Goal: Task Accomplishment & Management: Complete application form

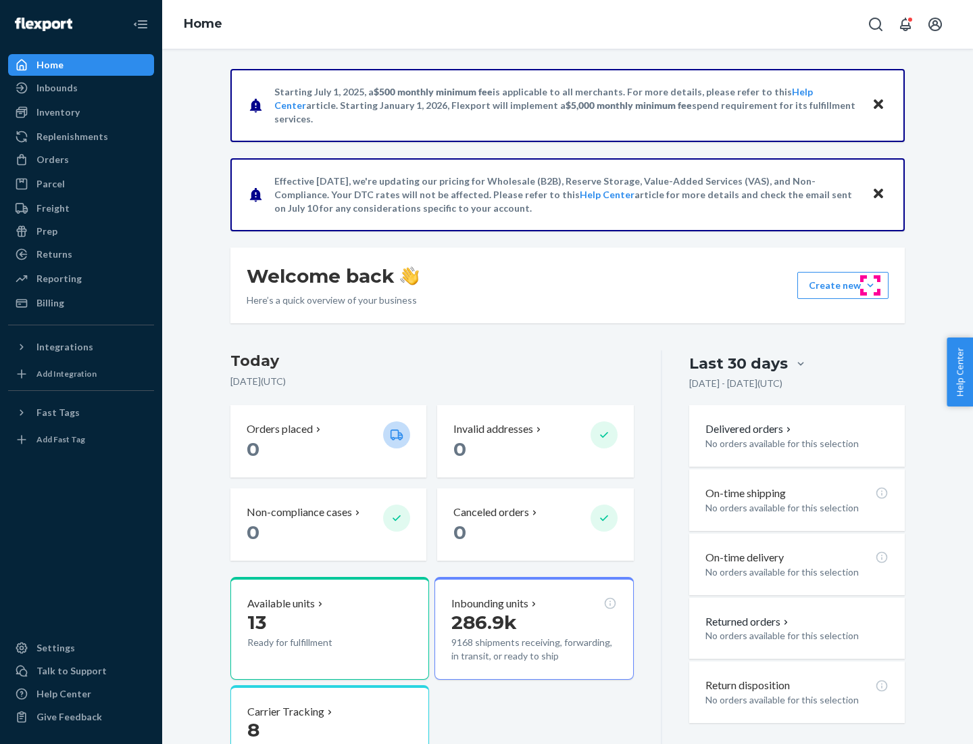
click at [871, 285] on button "Create new Create new inbound Create new order Create new product" at bounding box center [843, 285] width 91 height 27
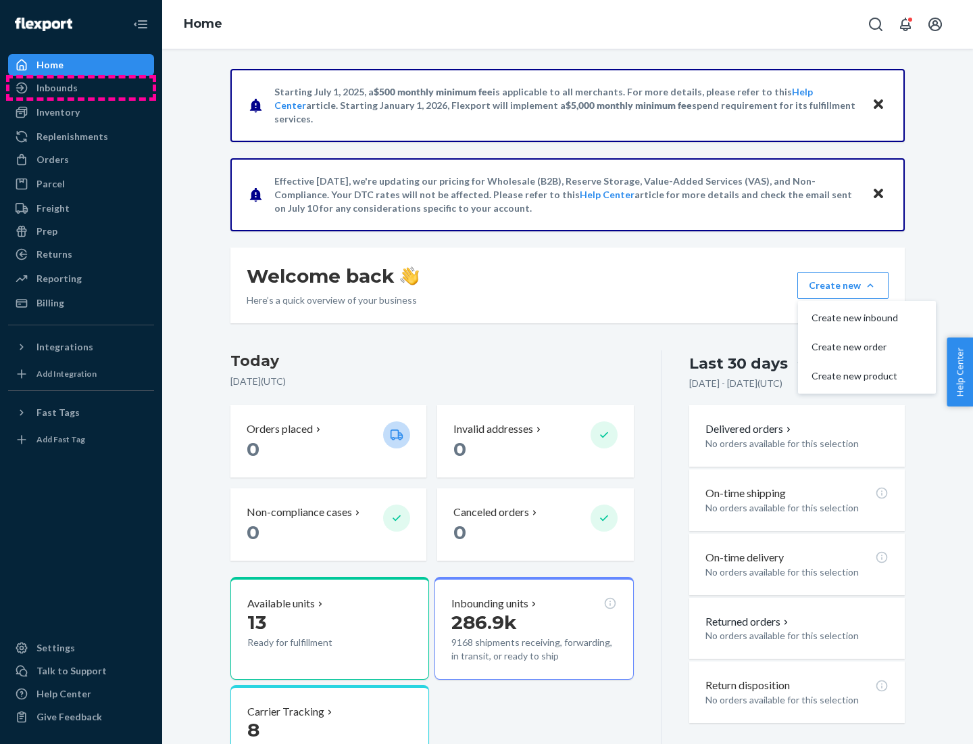
click at [81, 88] on div "Inbounds" at bounding box center [80, 87] width 143 height 19
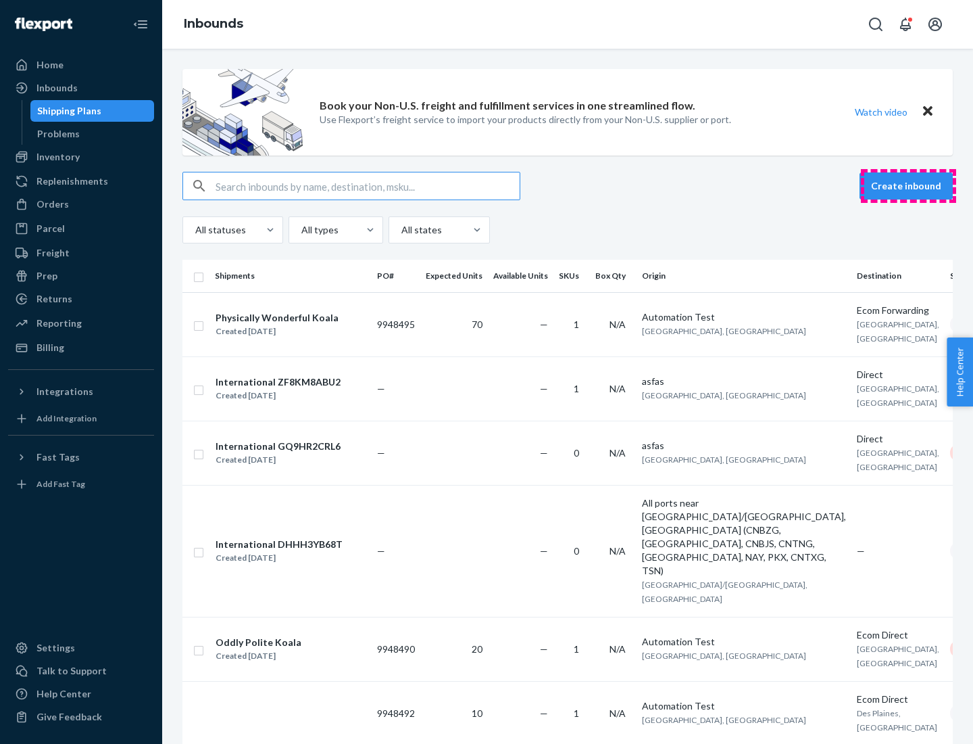
click at [909, 186] on button "Create inbound" at bounding box center [906, 185] width 93 height 27
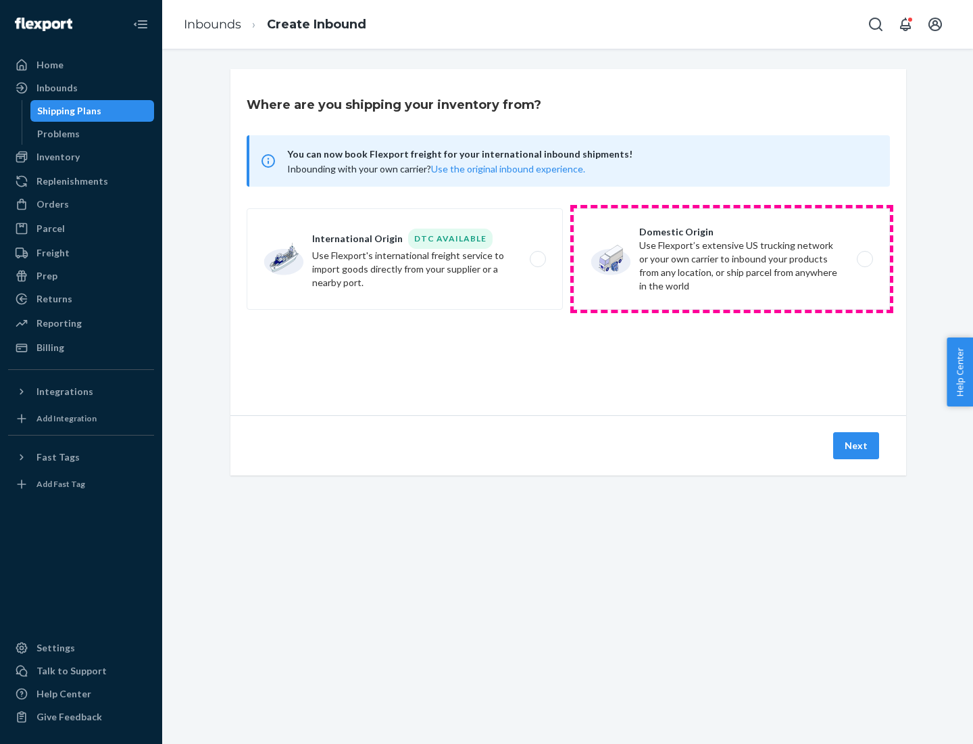
click at [732, 259] on label "Domestic Origin Use Flexport’s extensive US trucking network or your own carrie…" at bounding box center [732, 258] width 316 height 101
click at [865, 259] on input "Domestic Origin Use Flexport’s extensive US trucking network or your own carrie…" at bounding box center [869, 259] width 9 height 9
radio input "true"
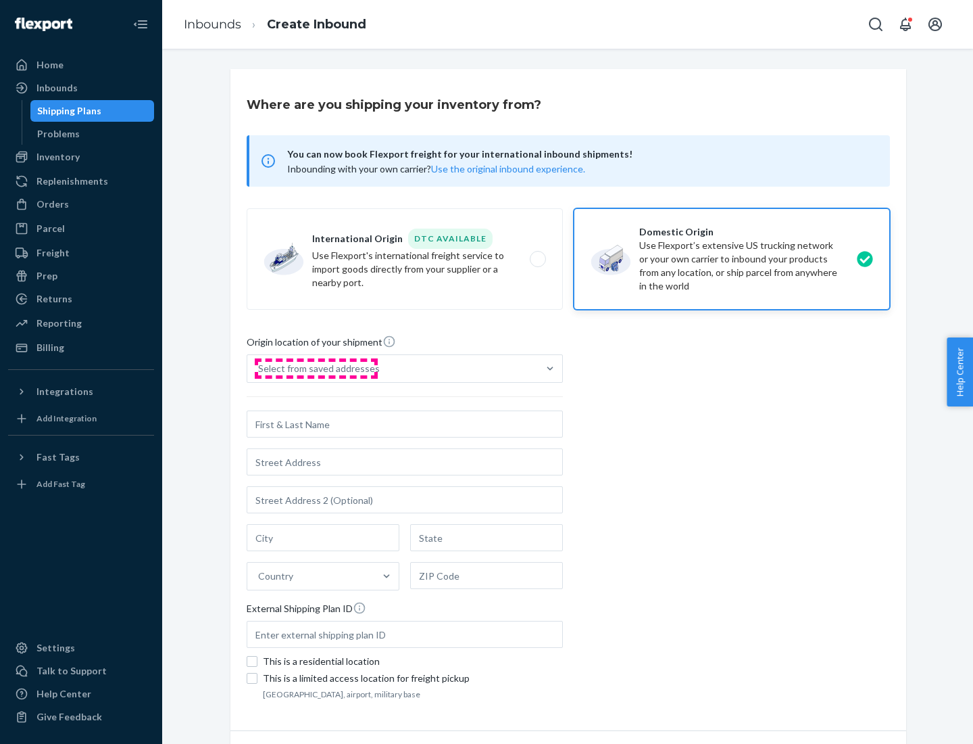
click at [316, 368] on div "Select from saved addresses" at bounding box center [319, 369] width 122 height 14
click at [260, 368] on input "Select from saved addresses" at bounding box center [258, 369] width 1 height 14
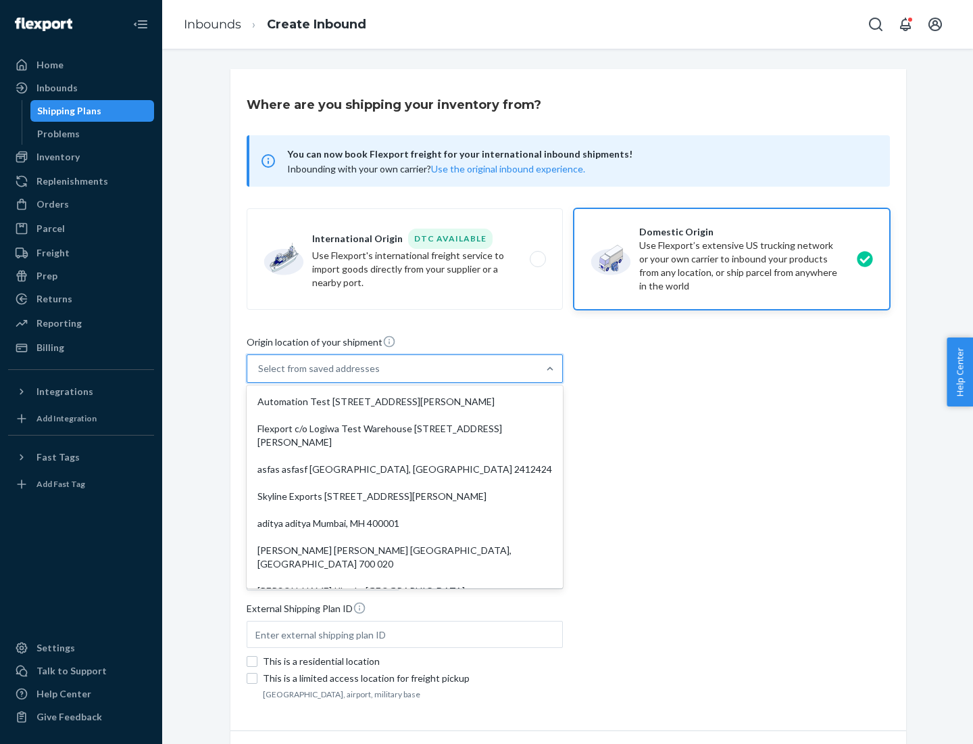
scroll to position [5, 0]
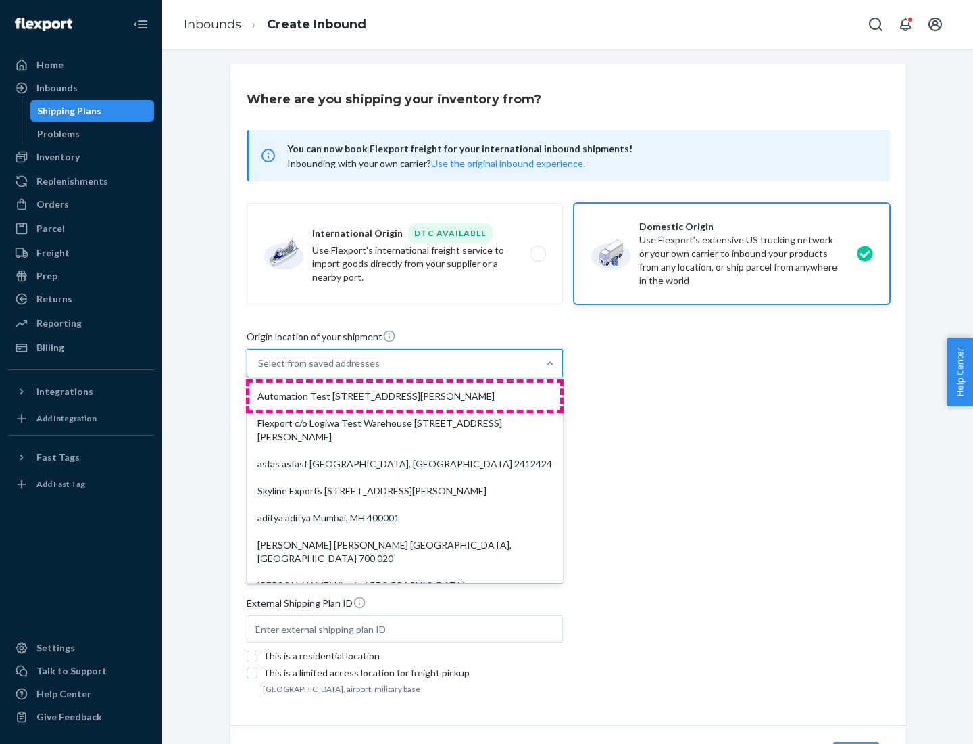
click at [405, 396] on div "Automation Test [STREET_ADDRESS][PERSON_NAME]" at bounding box center [404, 396] width 311 height 27
click at [260, 370] on input "option Automation Test [STREET_ADDRESS][PERSON_NAME]. 9 results available. Use …" at bounding box center [258, 363] width 1 height 14
type input "Automation Test"
type input "9th Floor"
type input "[GEOGRAPHIC_DATA]"
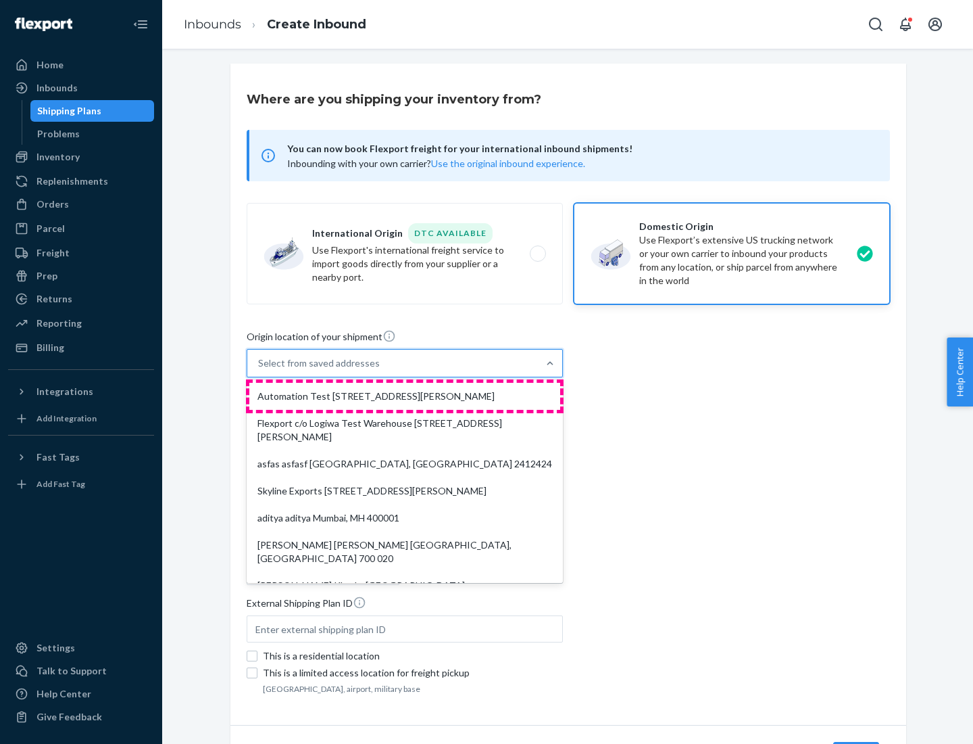
type input "CA"
type input "94104"
type input "[STREET_ADDRESS][PERSON_NAME]"
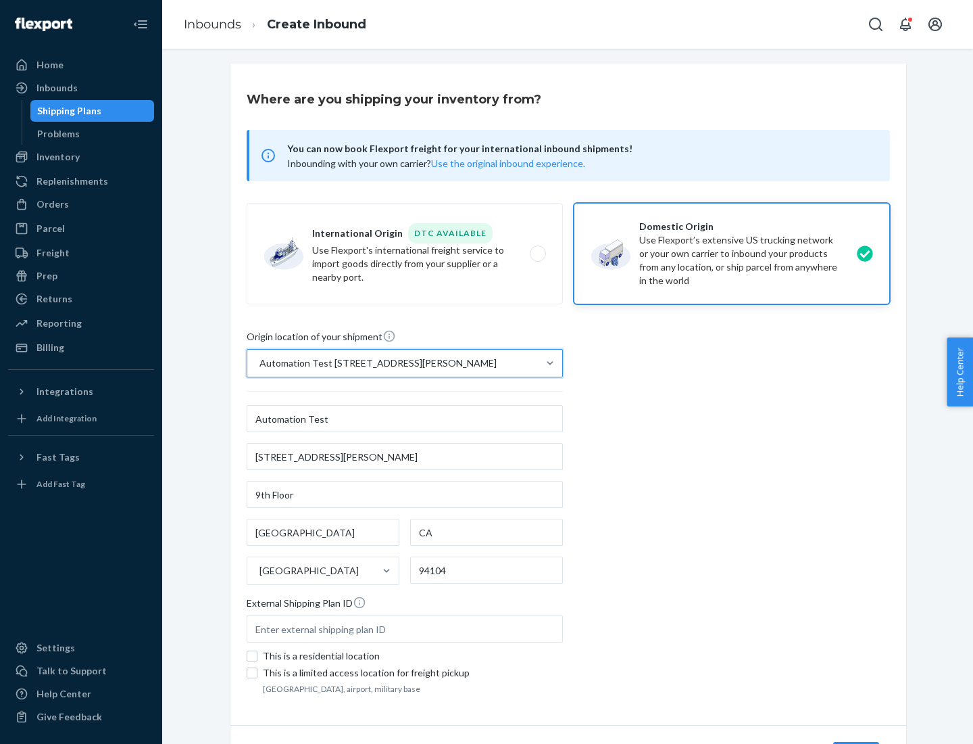
scroll to position [79, 0]
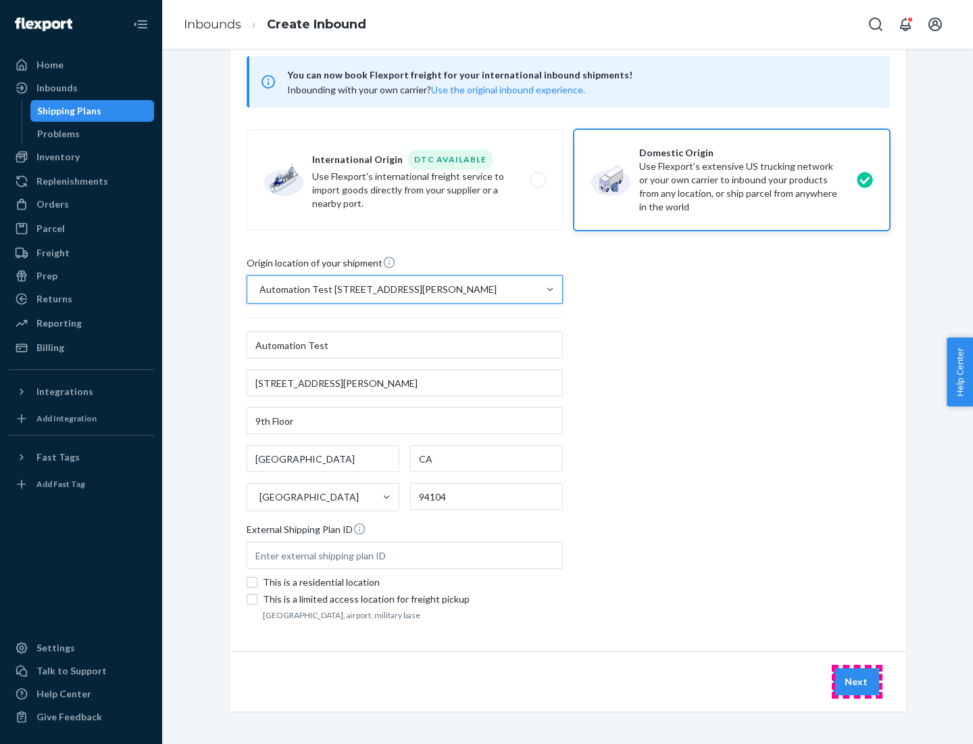
click at [857, 681] on button "Next" at bounding box center [856, 681] width 46 height 27
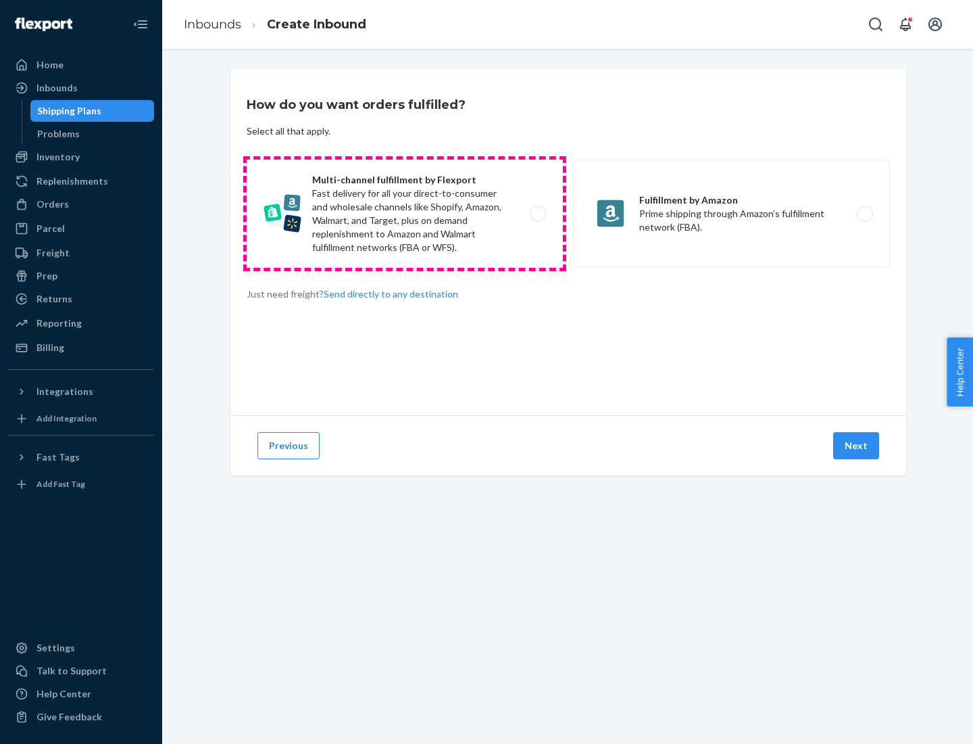
click at [405, 214] on label "Multi-channel fulfillment by Flexport Fast delivery for all your direct-to-cons…" at bounding box center [405, 214] width 316 height 108
click at [537, 214] on input "Multi-channel fulfillment by Flexport Fast delivery for all your direct-to-cons…" at bounding box center [541, 214] width 9 height 9
radio input "true"
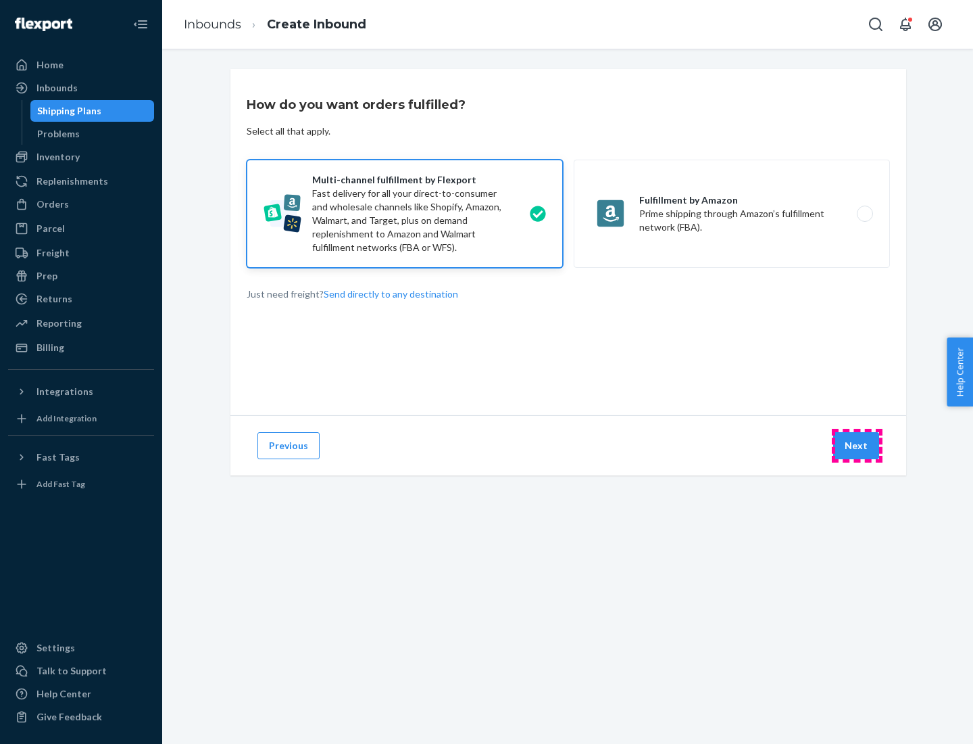
click at [857, 445] on button "Next" at bounding box center [856, 445] width 46 height 27
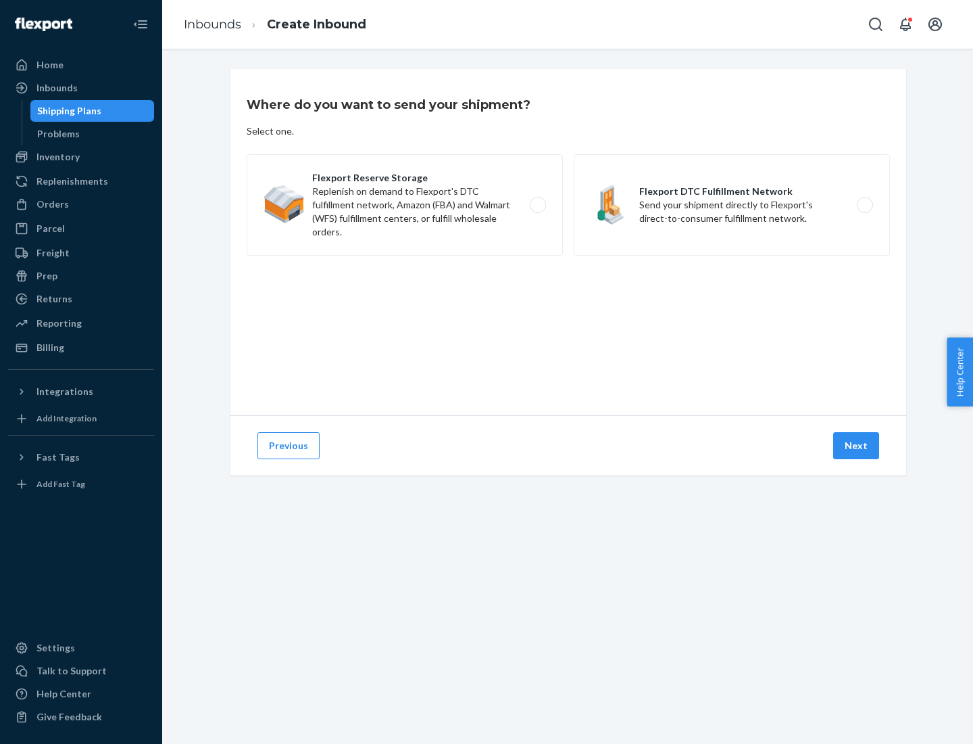
click at [732, 205] on label "Flexport DTC Fulfillment Network Send your shipment directly to Flexport's dire…" at bounding box center [732, 204] width 316 height 101
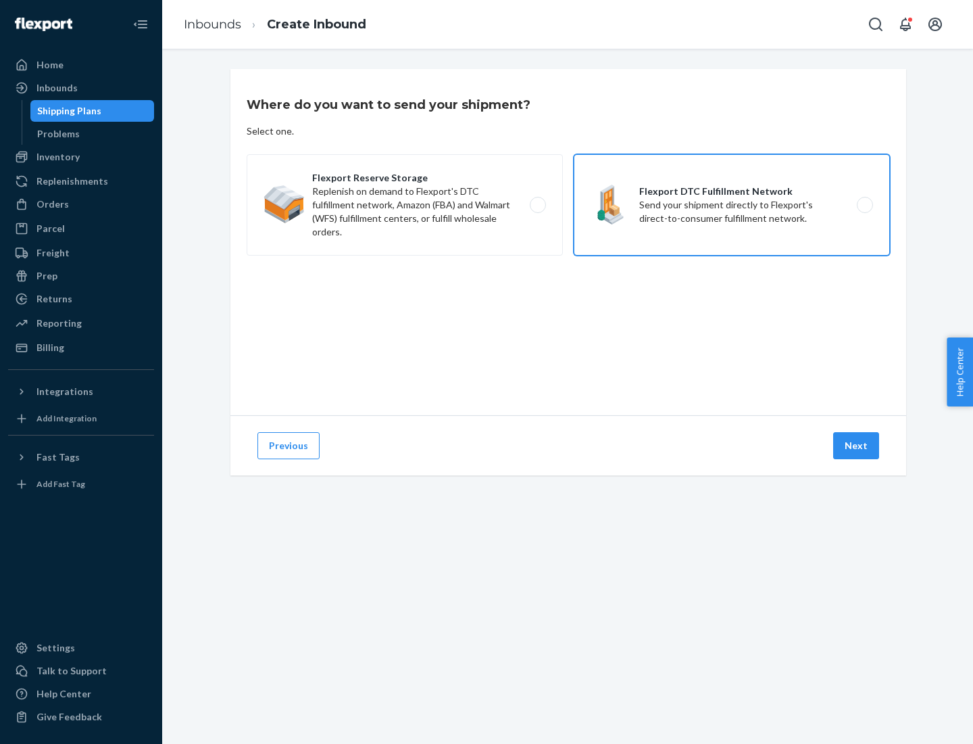
click at [865, 205] on input "Flexport DTC Fulfillment Network Send your shipment directly to Flexport's dire…" at bounding box center [869, 205] width 9 height 9
radio input "true"
click at [857, 445] on button "Next" at bounding box center [856, 445] width 46 height 27
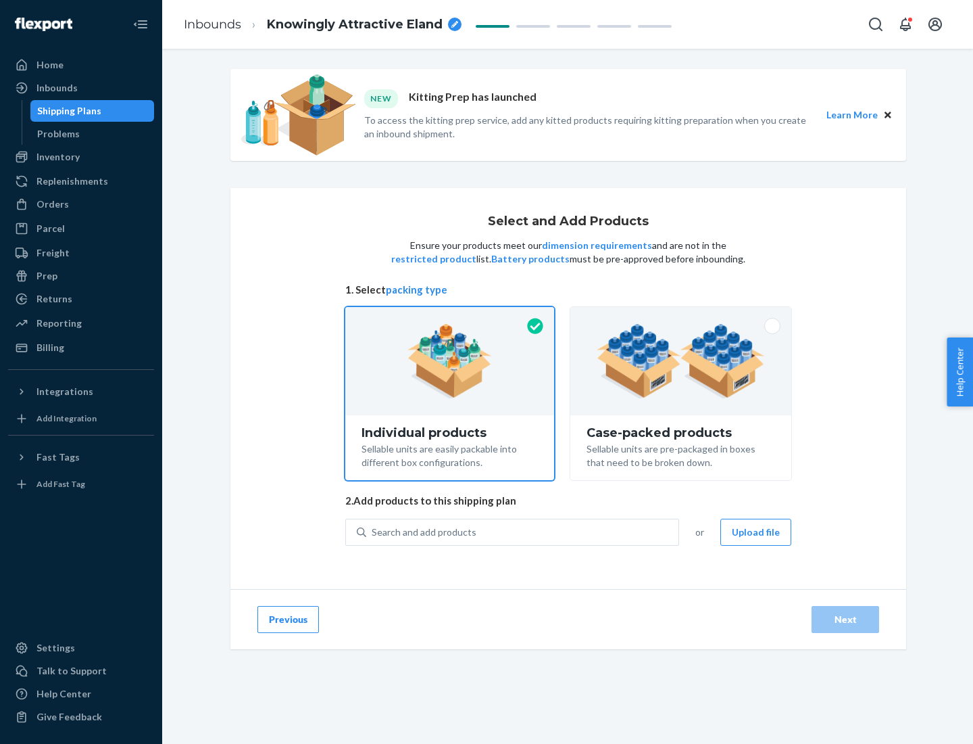
click at [681, 361] on img at bounding box center [681, 361] width 168 height 74
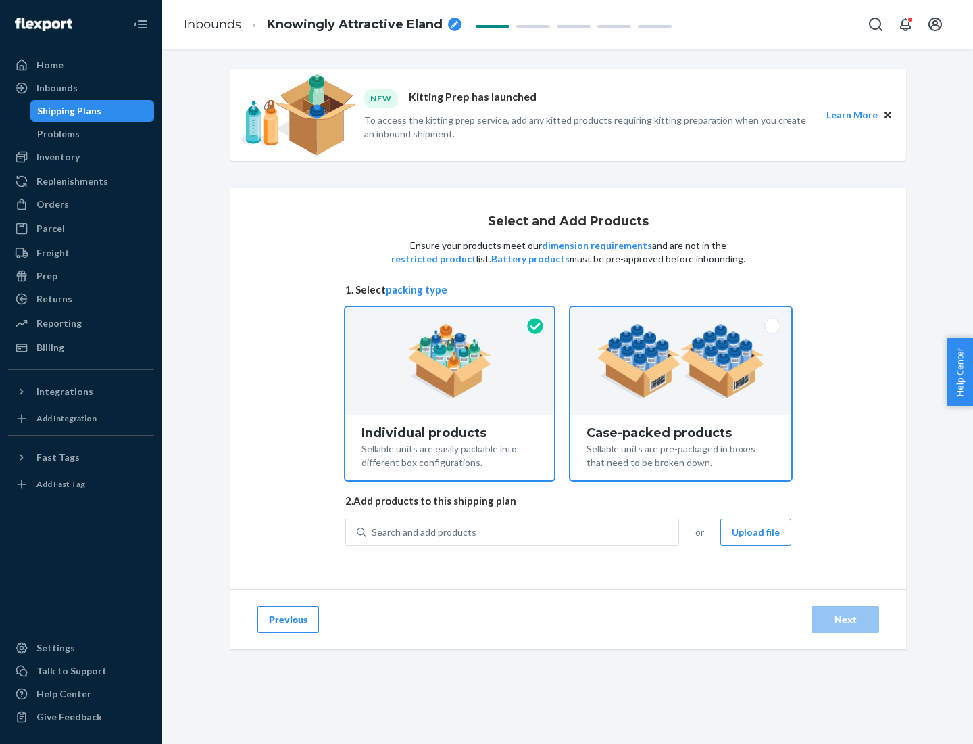
click at [681, 316] on input "Case-packed products Sellable units are pre-packaged in boxes that need to be b…" at bounding box center [681, 311] width 9 height 9
radio input "true"
radio input "false"
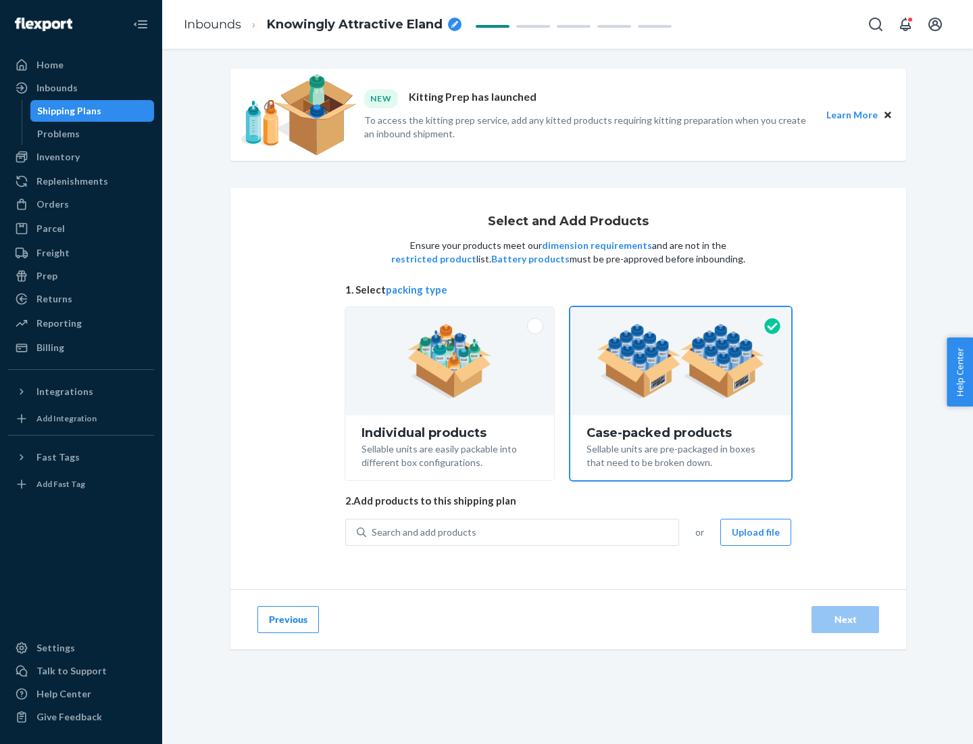
click at [523, 531] on div "Search and add products" at bounding box center [522, 532] width 312 height 24
click at [373, 531] on input "Search and add products" at bounding box center [372, 532] width 1 height 14
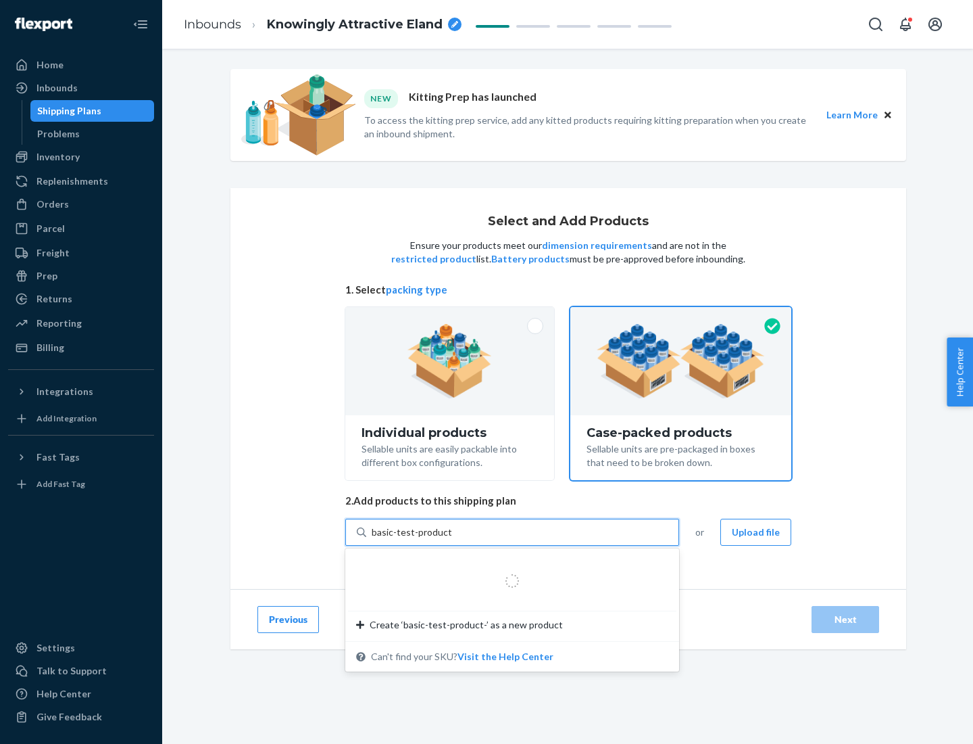
type input "basic-test-product-1"
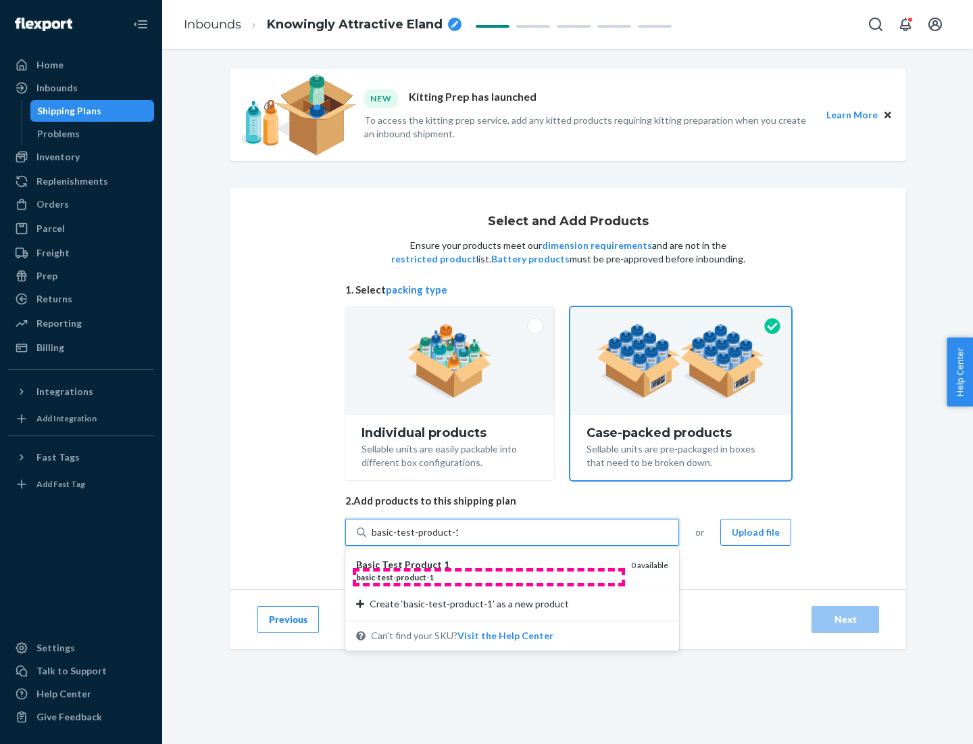
click at [489, 577] on div "basic - test - product - 1" at bounding box center [488, 576] width 264 height 11
click at [458, 539] on input "basic-test-product-1" at bounding box center [415, 532] width 87 height 14
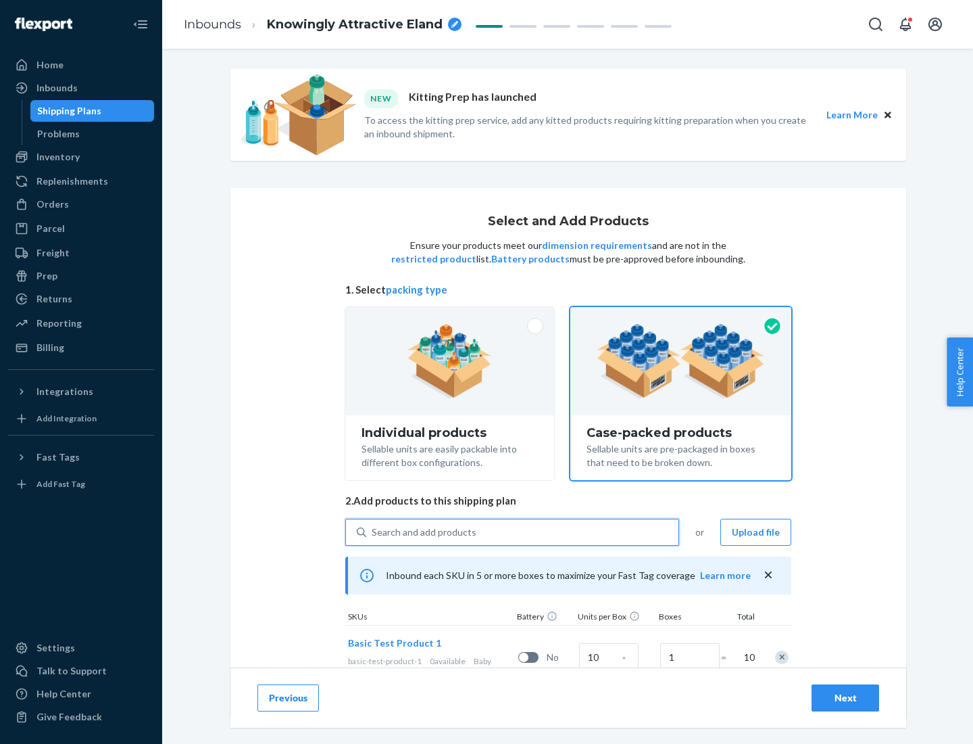
scroll to position [49, 0]
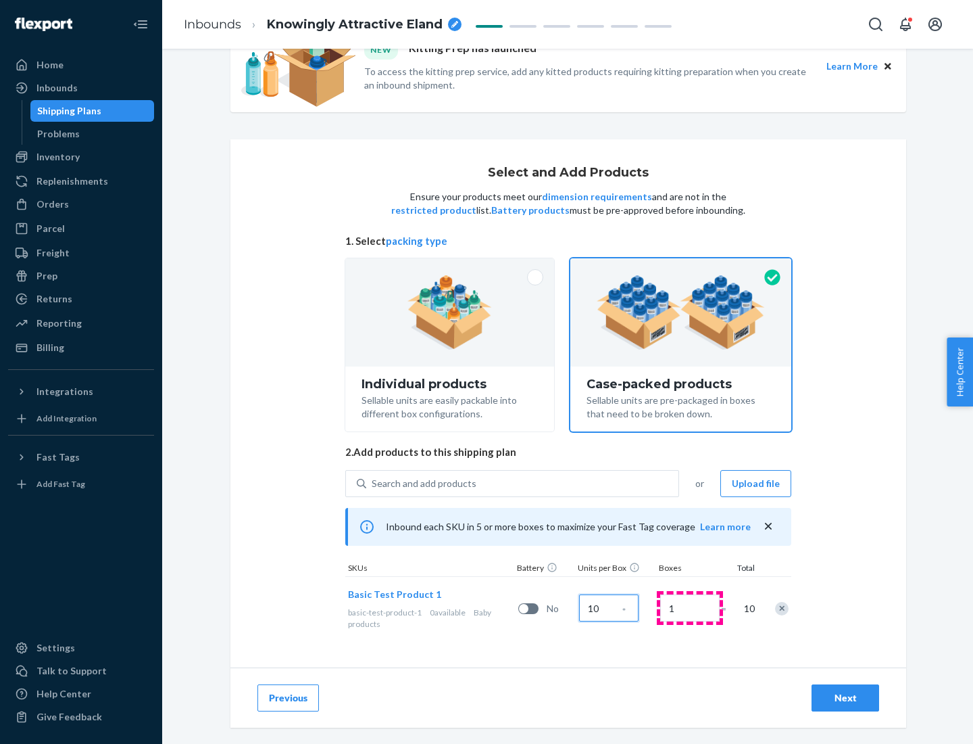
type input "10"
type input "7"
click at [846, 698] on div "Next" at bounding box center [845, 698] width 45 height 14
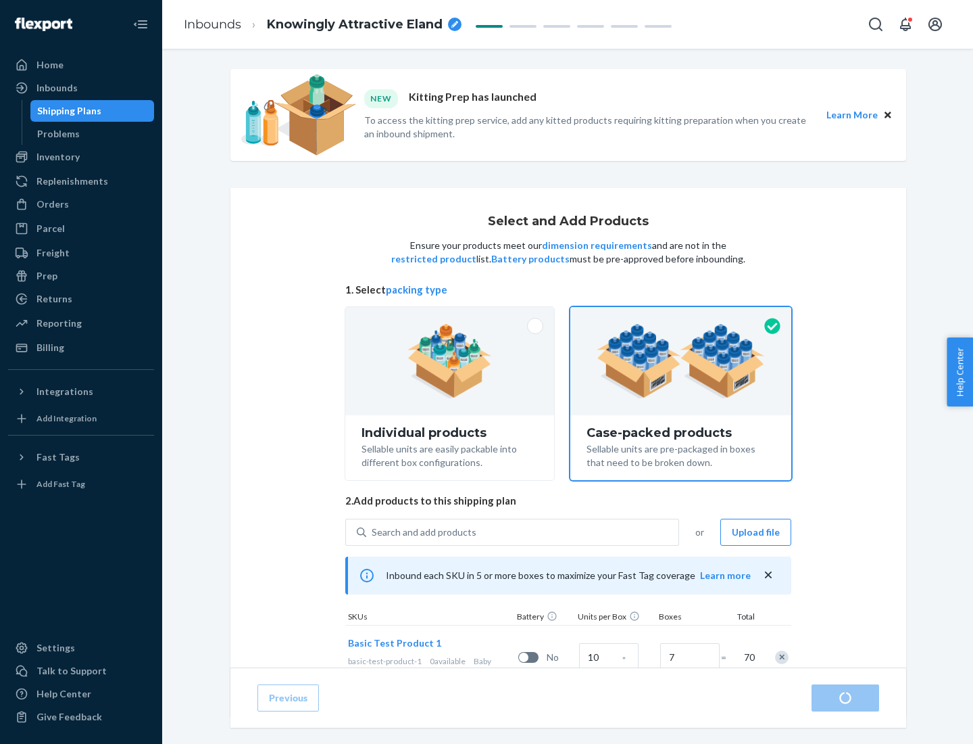
radio input "true"
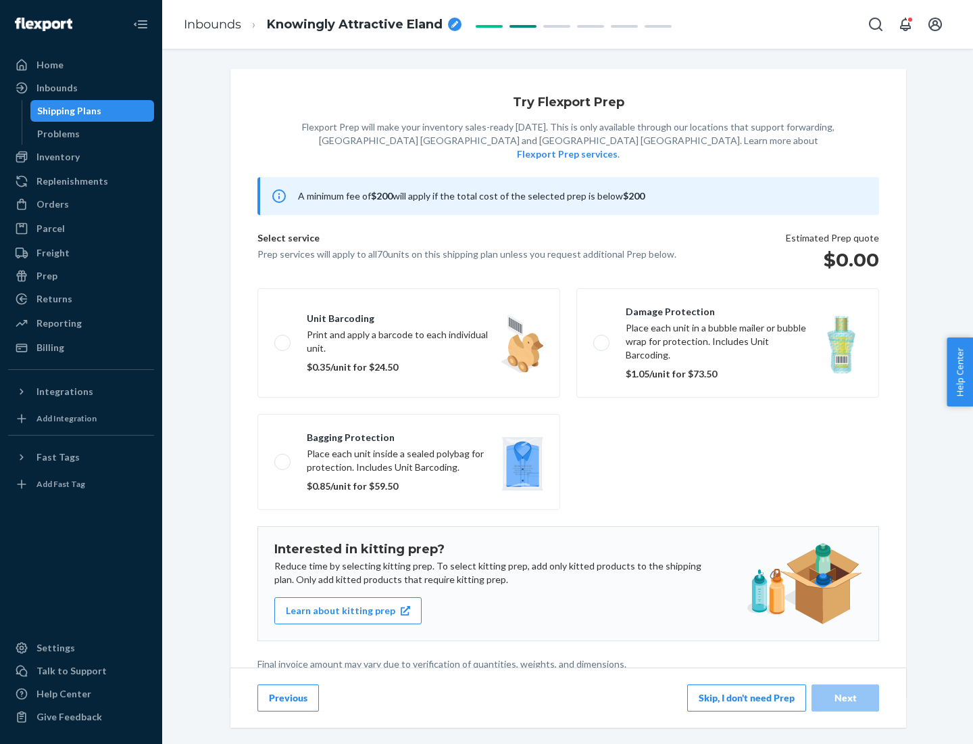
scroll to position [3, 0]
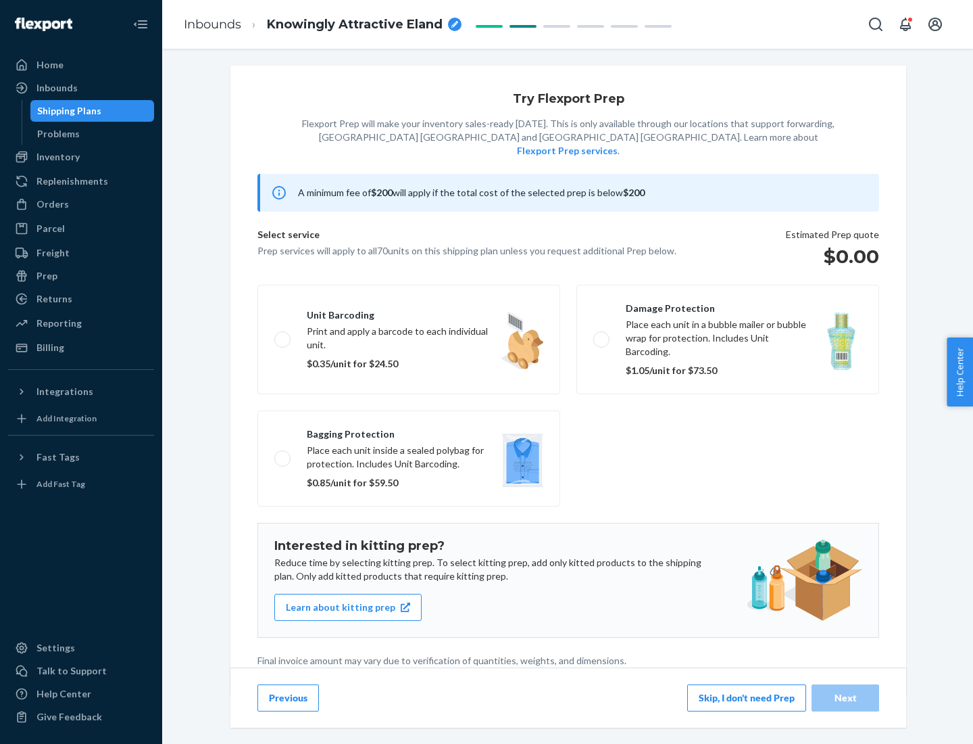
click at [409, 431] on label "Bagging protection Place each unit inside a sealed polybag for protection. Incl…" at bounding box center [409, 458] width 303 height 96
click at [283, 454] on input "Bagging protection Place each unit inside a sealed polybag for protection. Incl…" at bounding box center [278, 458] width 9 height 9
checkbox input "true"
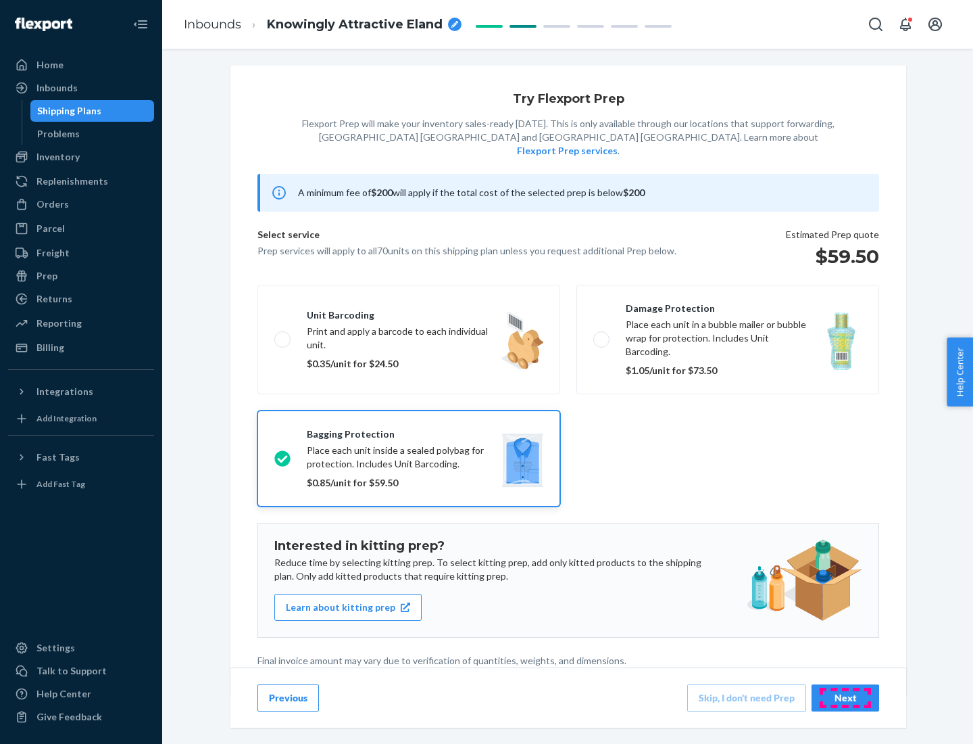
click at [846, 697] on div "Next" at bounding box center [845, 698] width 45 height 14
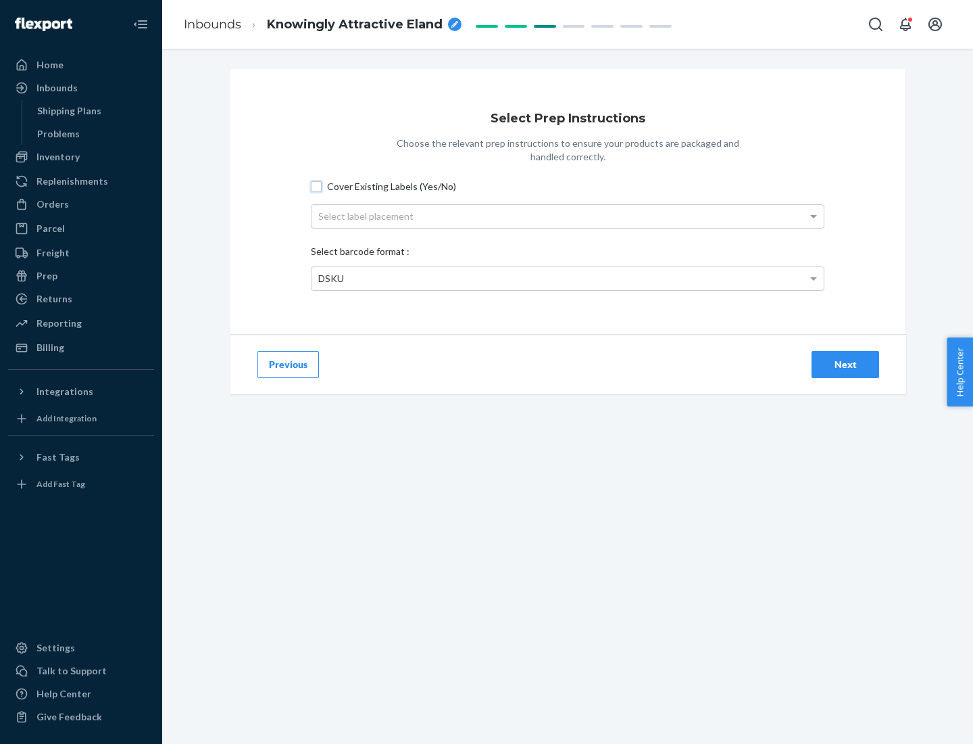
click at [316, 186] on input "Cover Existing Labels (Yes/No)" at bounding box center [316, 186] width 11 height 11
checkbox input "true"
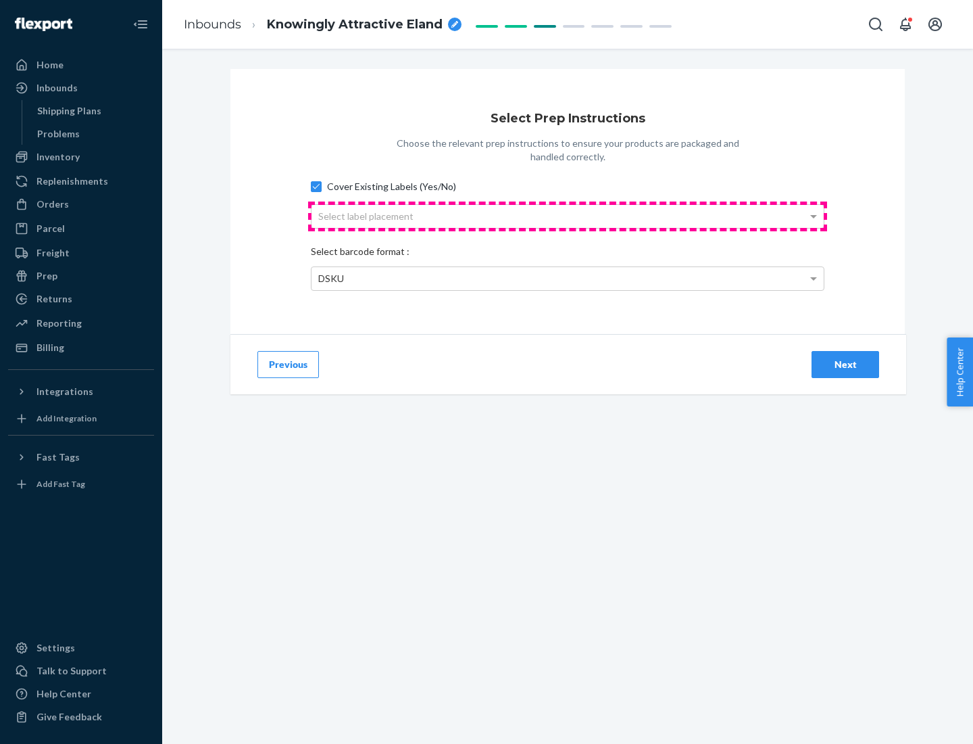
click at [568, 216] on div "Select label placement" at bounding box center [568, 216] width 512 height 23
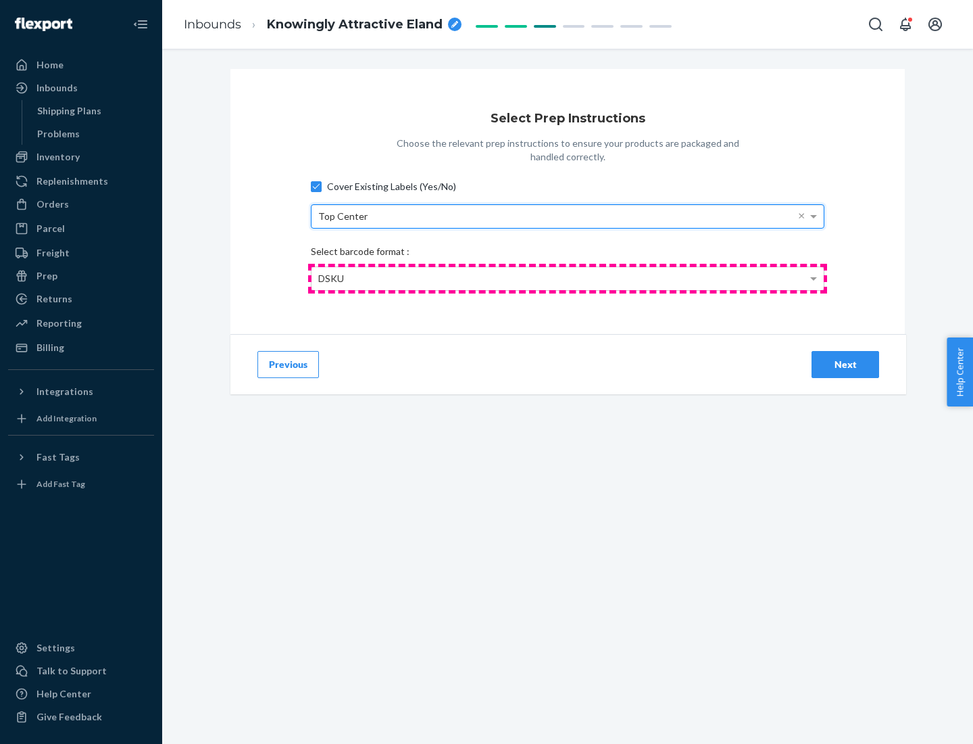
click at [568, 278] on div "DSKU" at bounding box center [568, 278] width 512 height 23
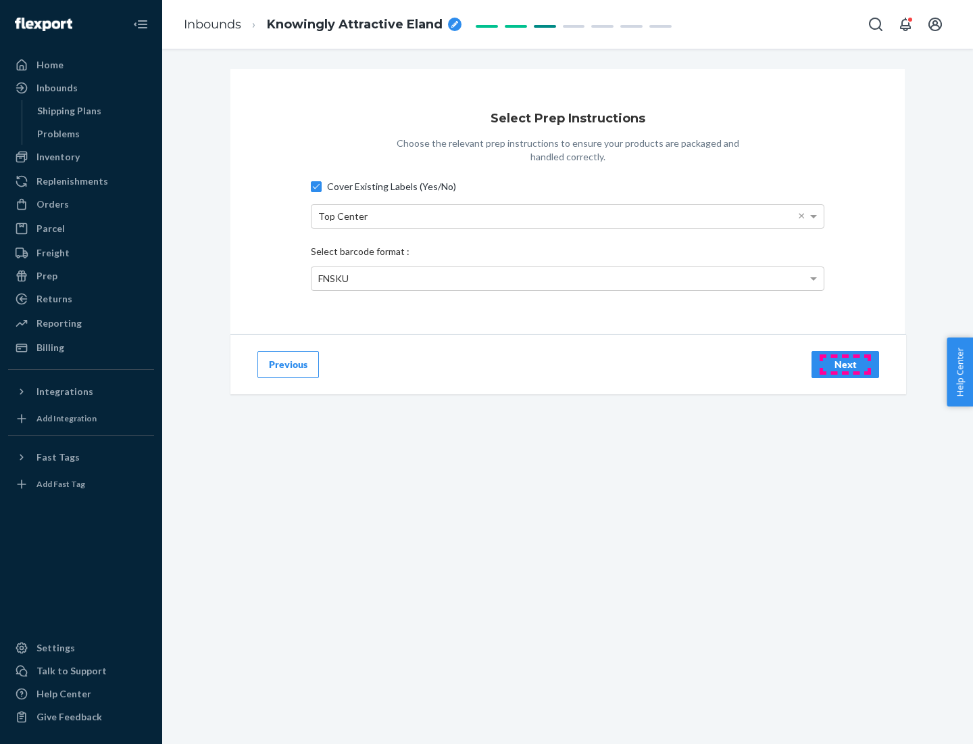
click at [846, 364] on div "Next" at bounding box center [845, 365] width 45 height 14
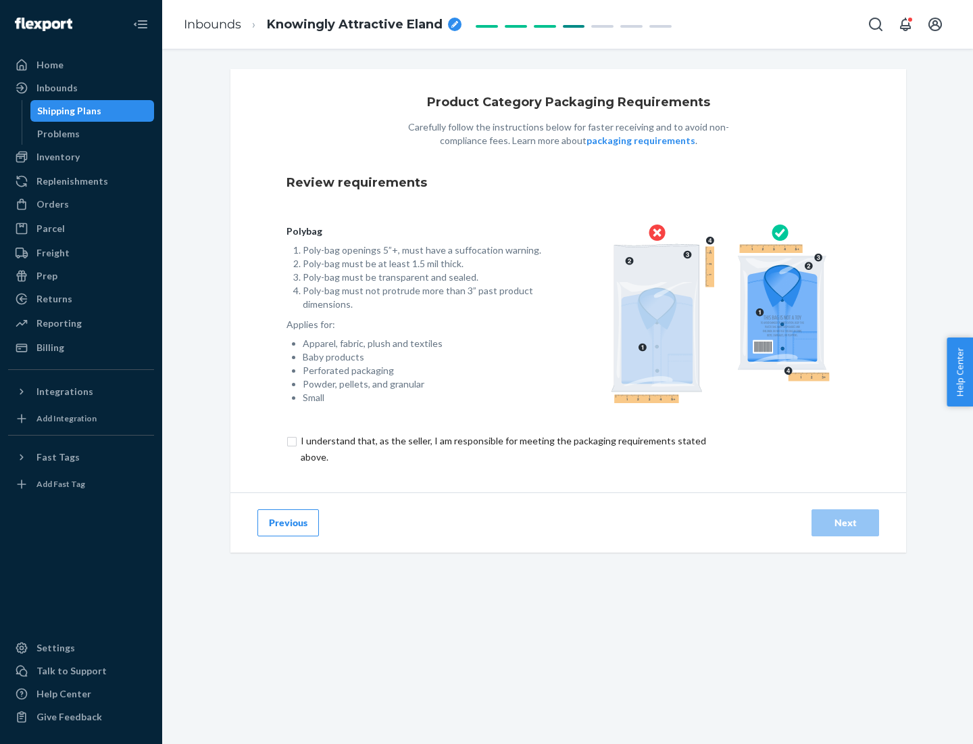
click at [502, 448] on input "checkbox" at bounding box center [512, 449] width 450 height 32
checkbox input "true"
click at [846, 522] on div "Next" at bounding box center [845, 523] width 45 height 14
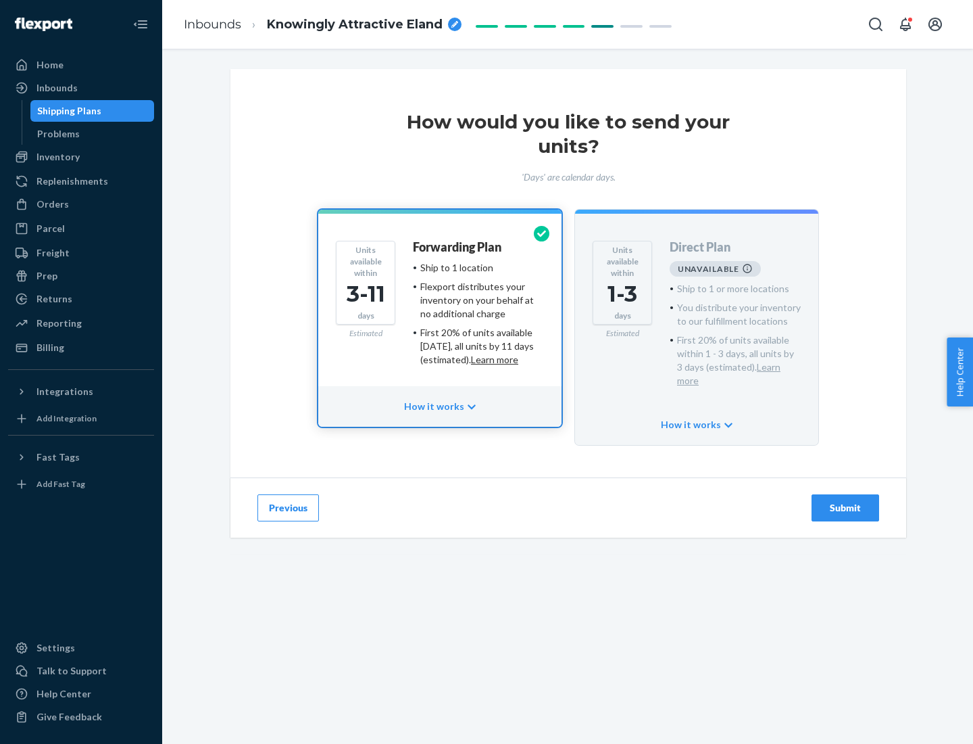
click at [458, 247] on h4 "Forwarding Plan" at bounding box center [457, 248] width 89 height 14
click at [846, 501] on div "Submit" at bounding box center [845, 508] width 45 height 14
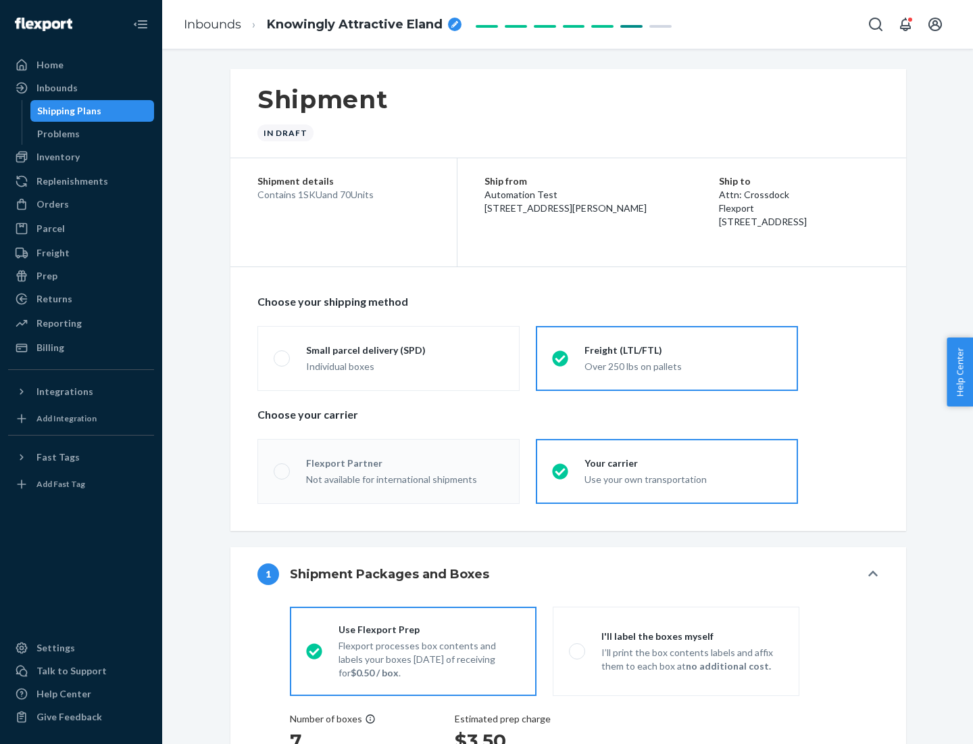
radio input "true"
radio input "false"
radio input "true"
radio input "false"
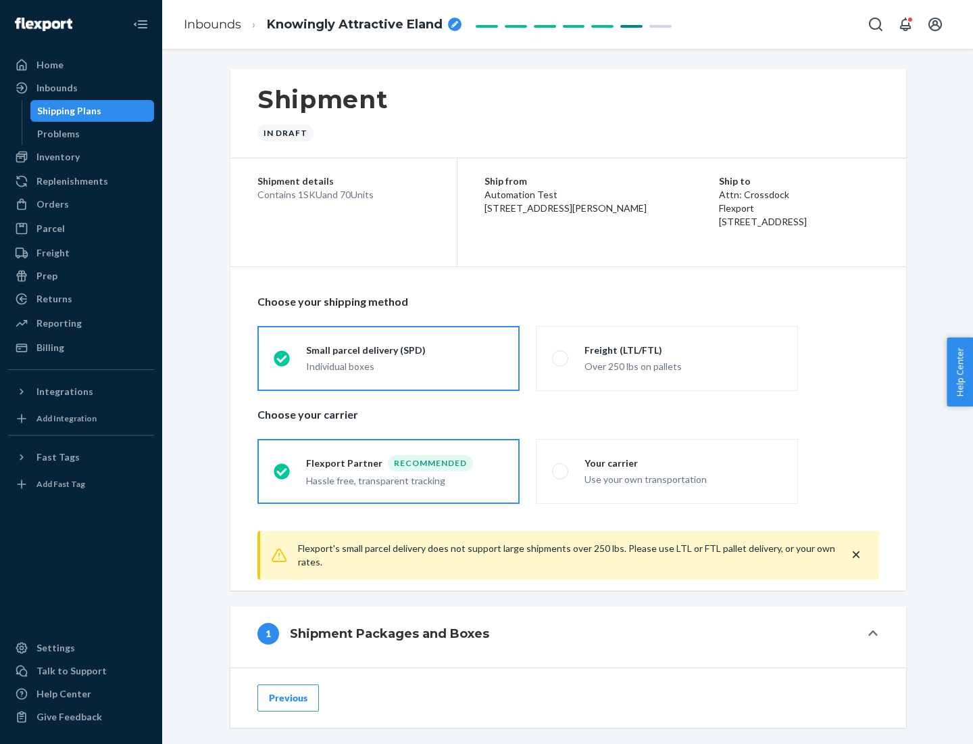
click at [667, 358] on div "Over 250 lbs on pallets" at bounding box center [683, 365] width 197 height 16
click at [561, 358] on input "Freight (LTL/FTL) Over 250 lbs on pallets" at bounding box center [556, 358] width 9 height 9
radio input "true"
radio input "false"
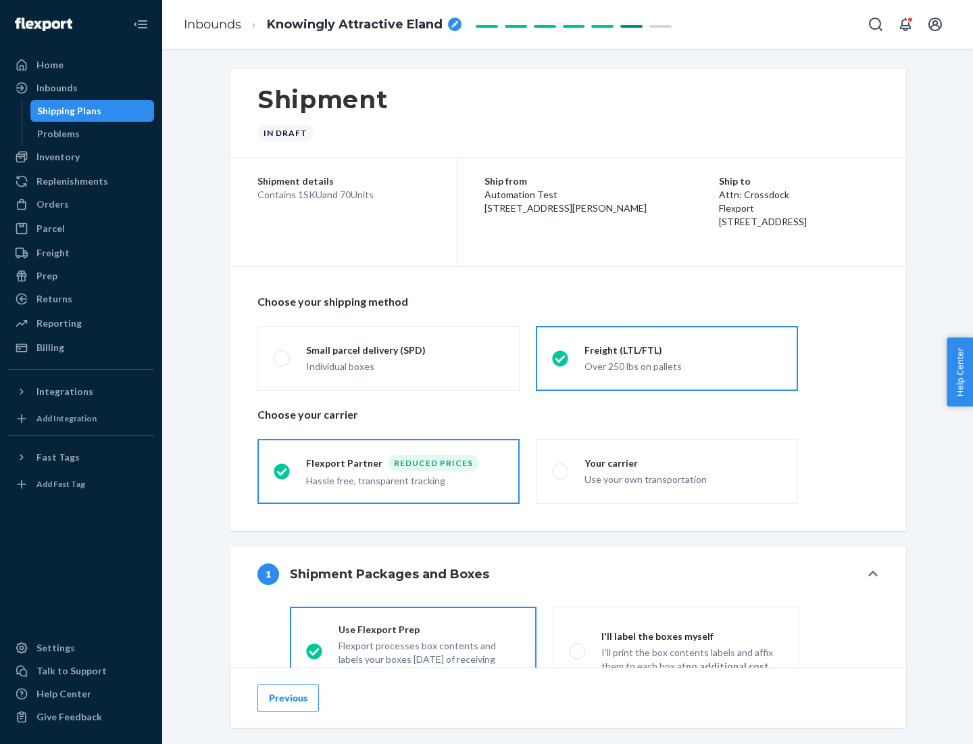
scroll to position [75, 0]
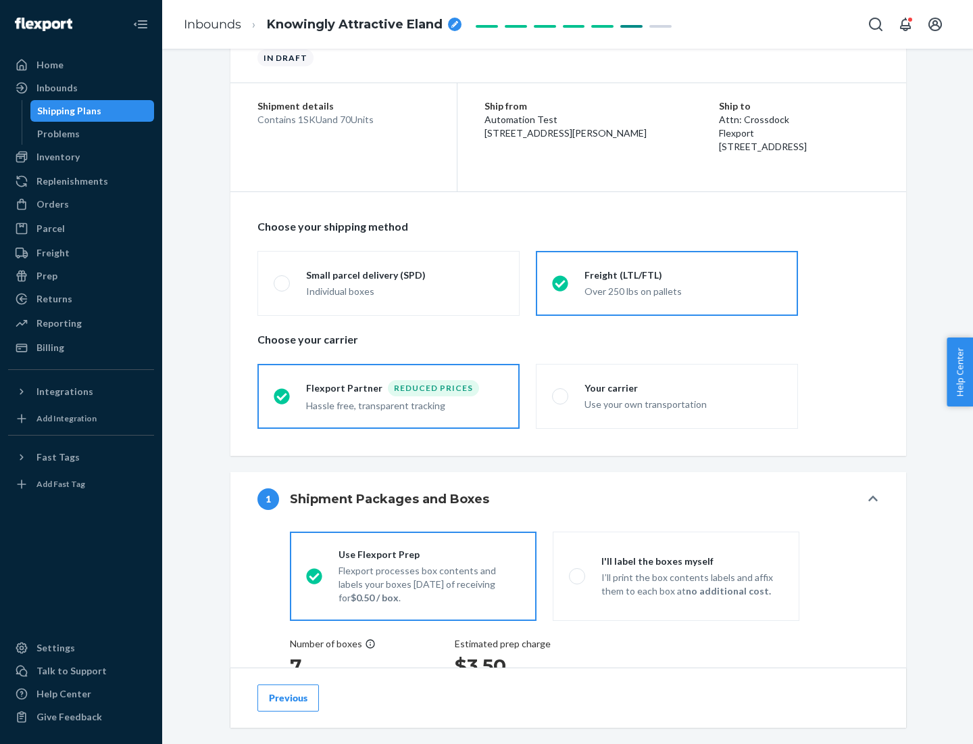
click at [667, 395] on div "Use your own transportation" at bounding box center [683, 403] width 197 height 16
click at [561, 395] on input "Your carrier Use your own transportation" at bounding box center [556, 395] width 9 height 9
radio input "true"
radio input "false"
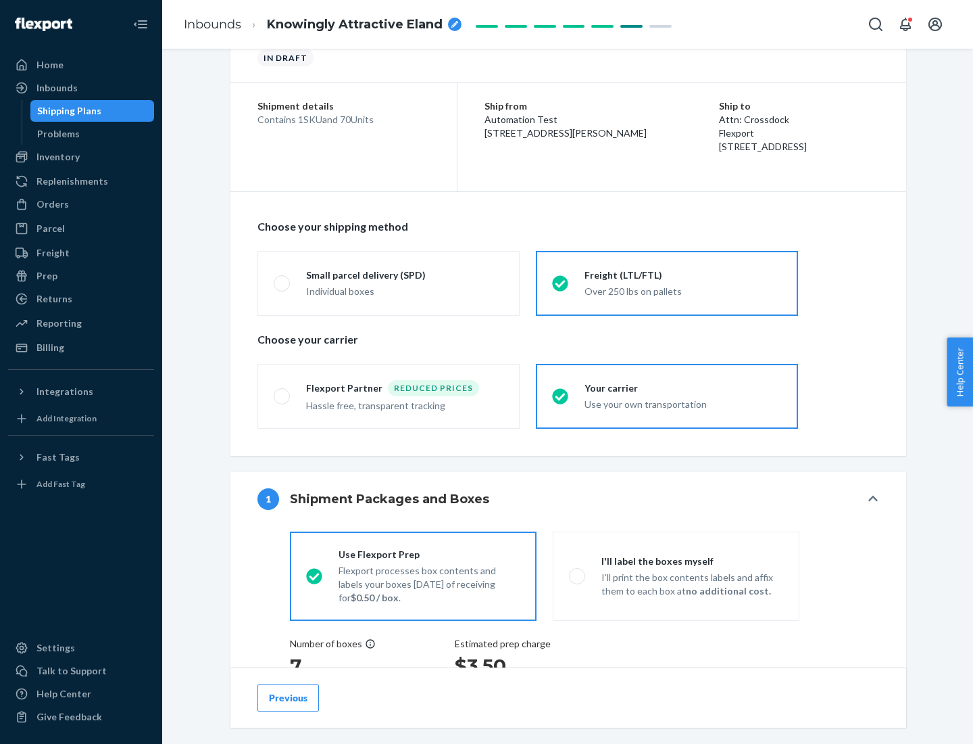
scroll to position [255, 0]
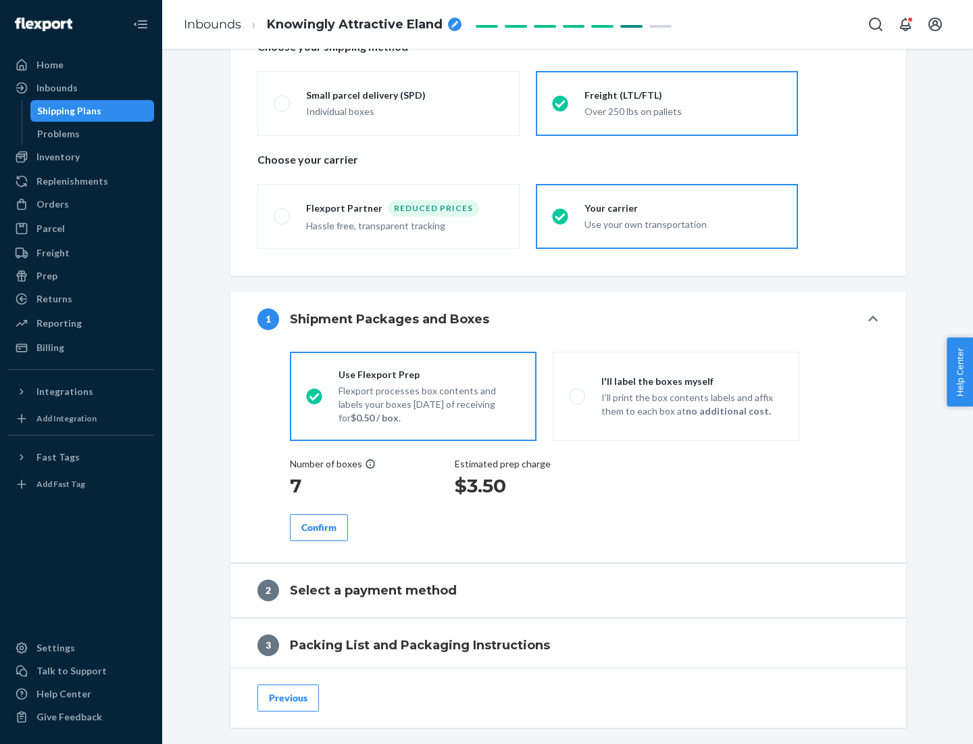
click at [676, 395] on p "I’ll print the box contents labels and affix them to each box at no additional …" at bounding box center [693, 404] width 182 height 27
click at [578, 395] on input "I'll label the boxes myself I’ll print the box contents labels and affix them t…" at bounding box center [573, 395] width 9 height 9
radio input "true"
radio input "false"
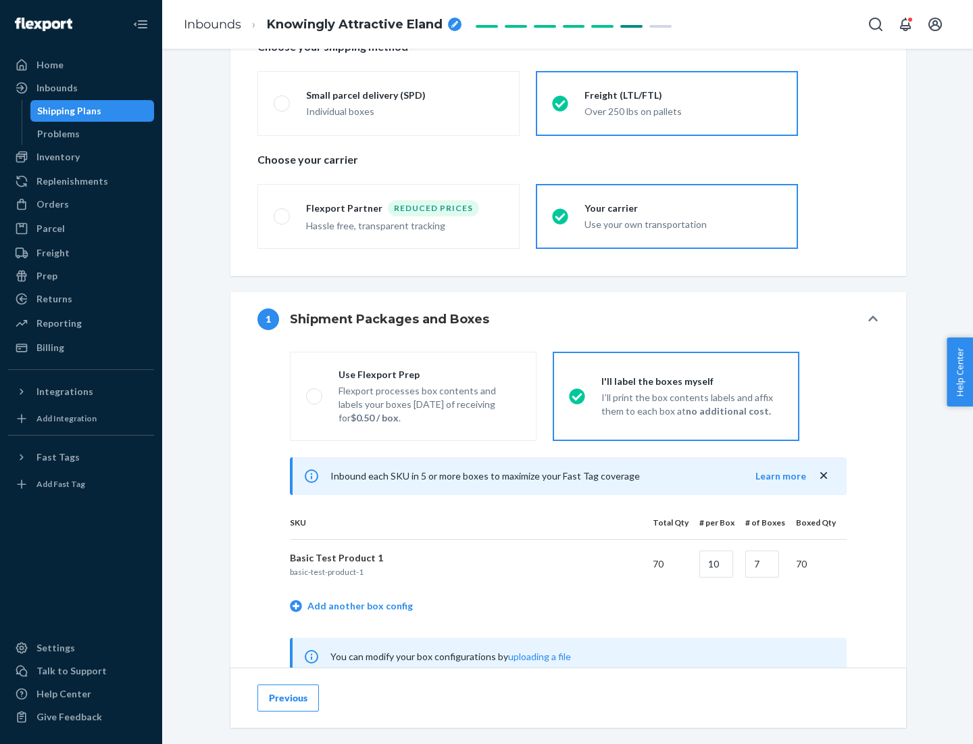
scroll to position [422, 0]
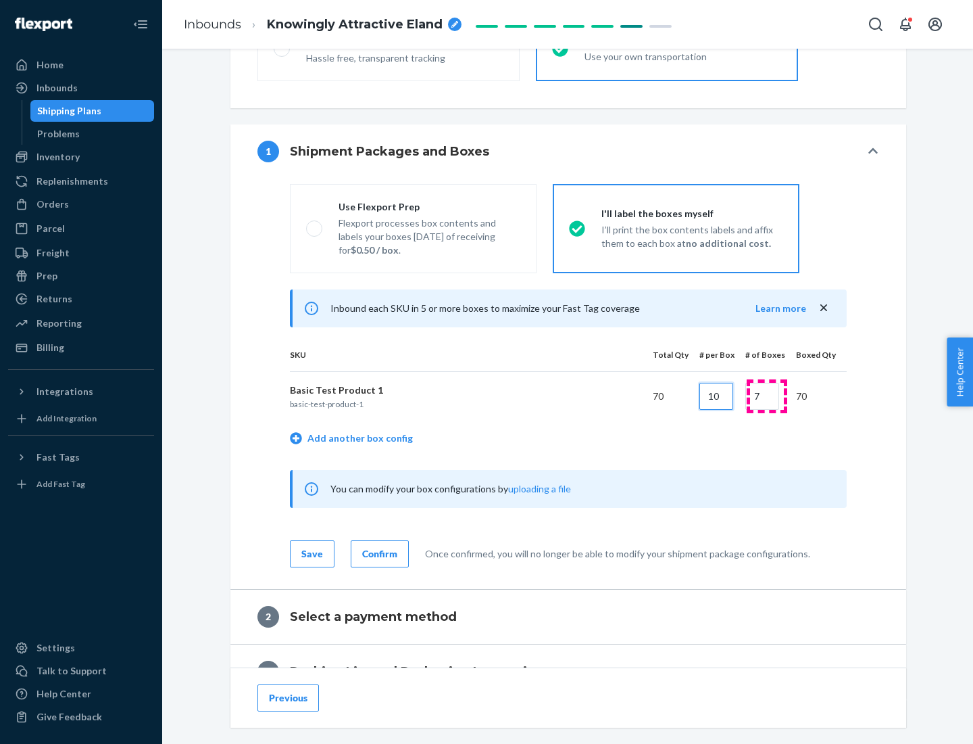
type input "10"
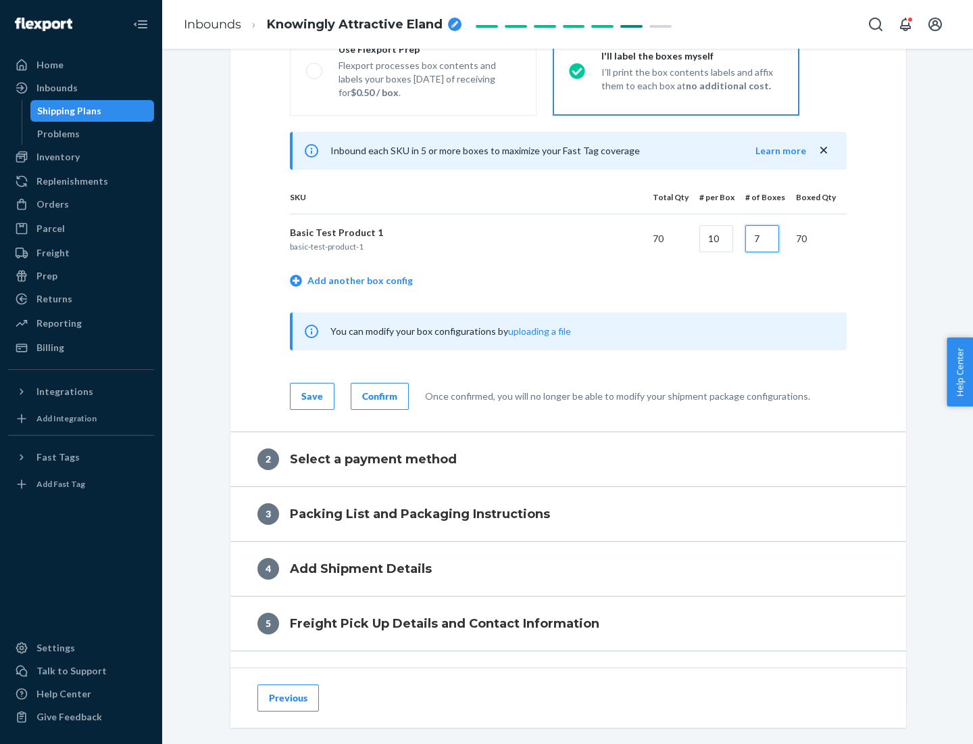
type input "7"
click at [378, 395] on div "Confirm" at bounding box center [379, 396] width 35 height 14
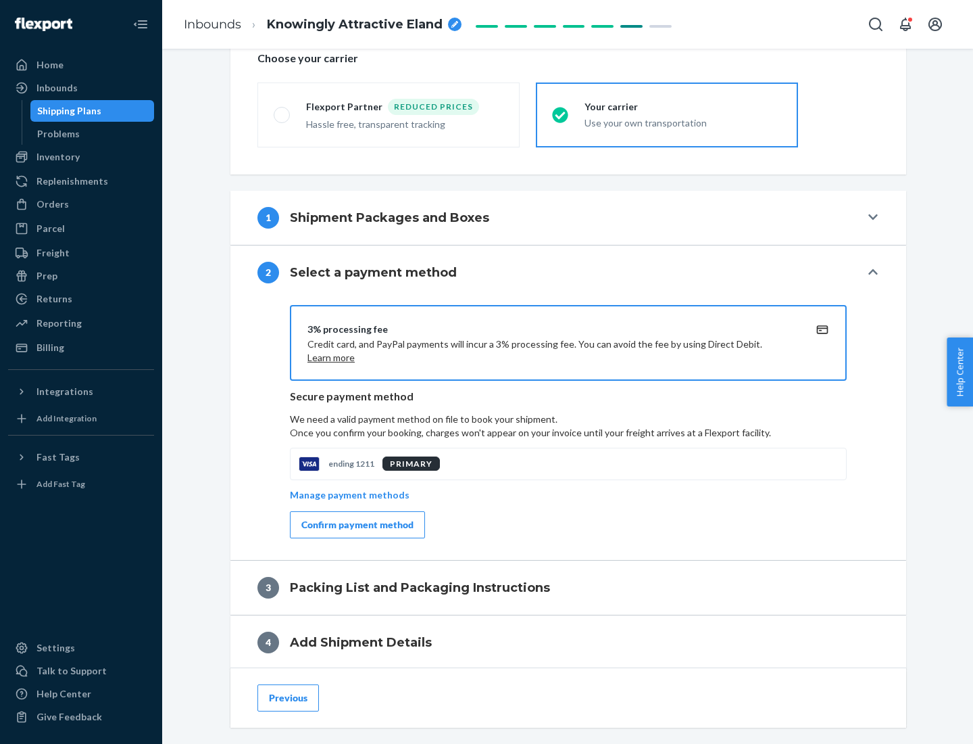
scroll to position [485, 0]
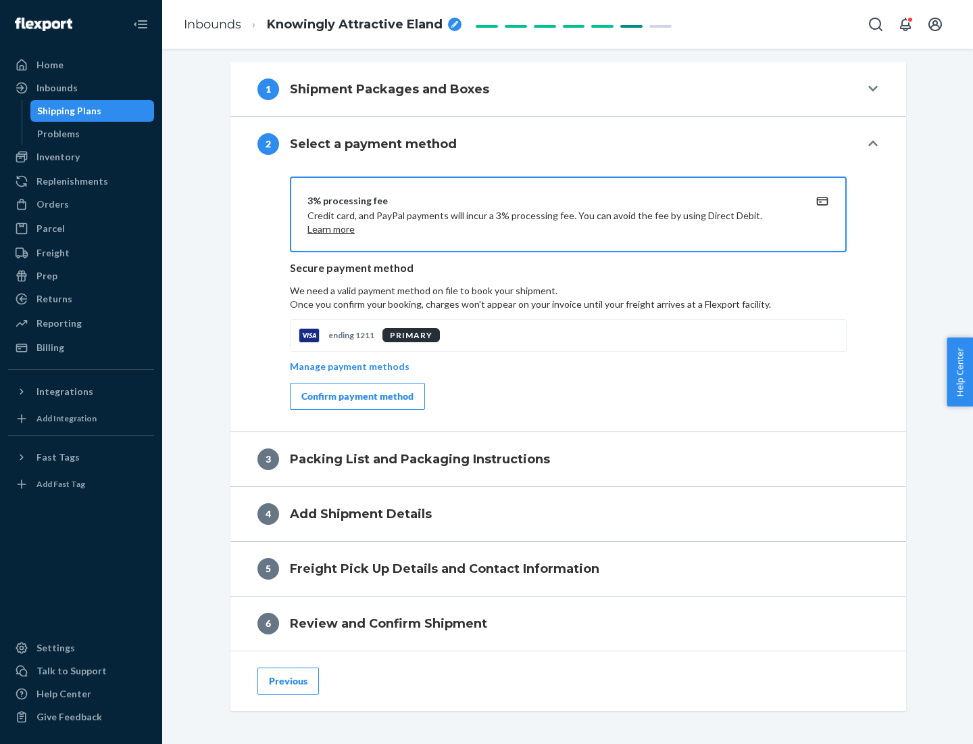
click at [356, 396] on div "Confirm payment method" at bounding box center [357, 396] width 112 height 14
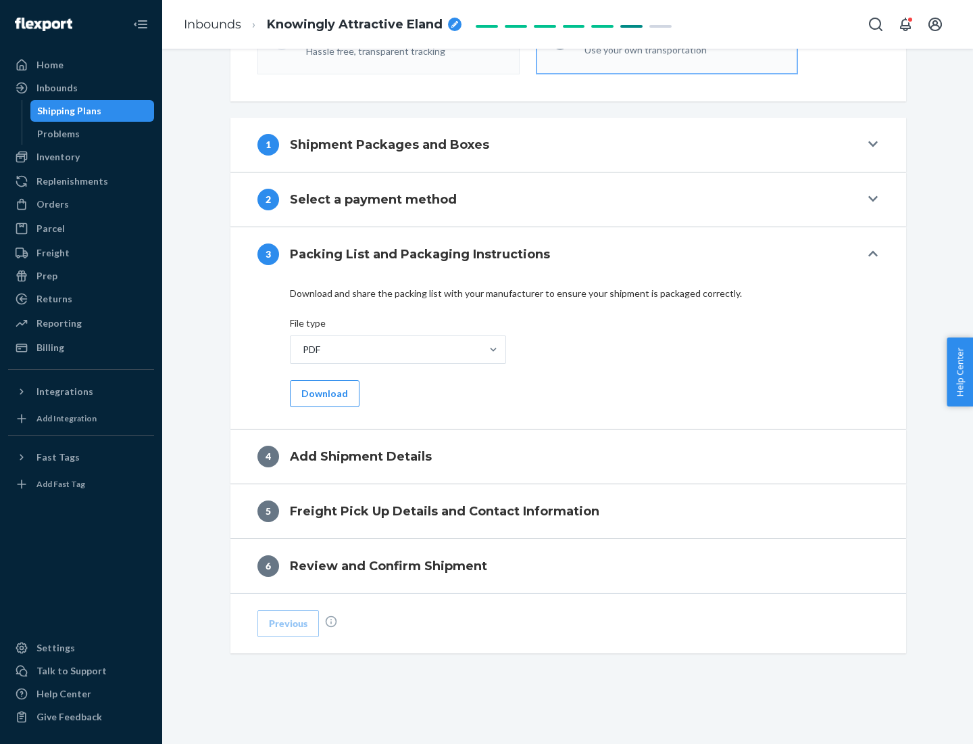
scroll to position [427, 0]
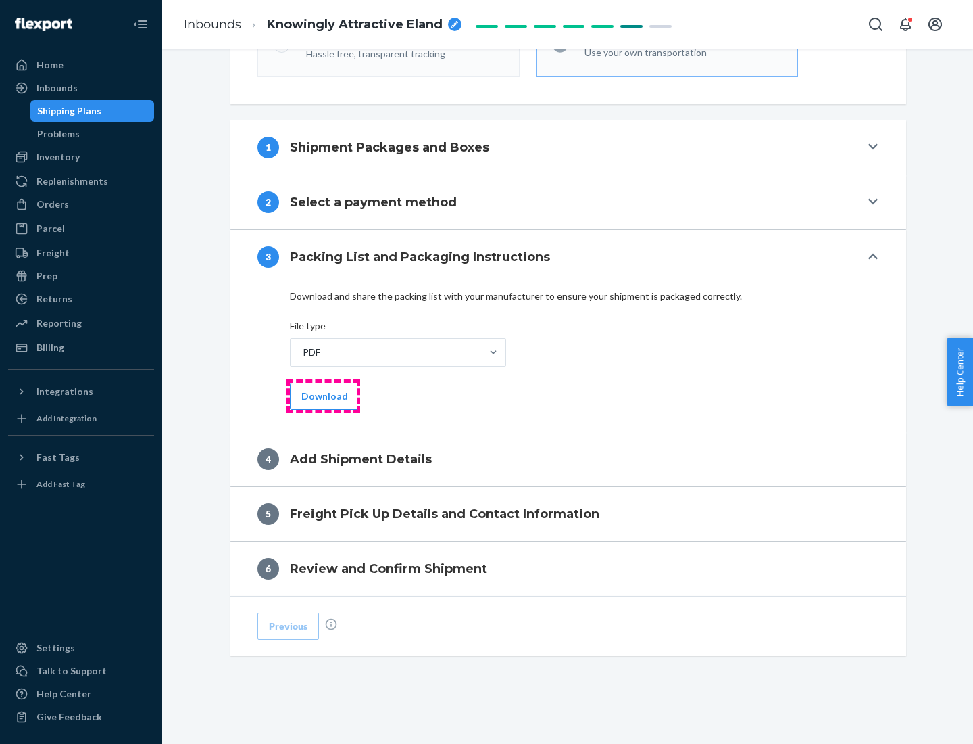
click at [323, 395] on button "Download" at bounding box center [325, 396] width 70 height 27
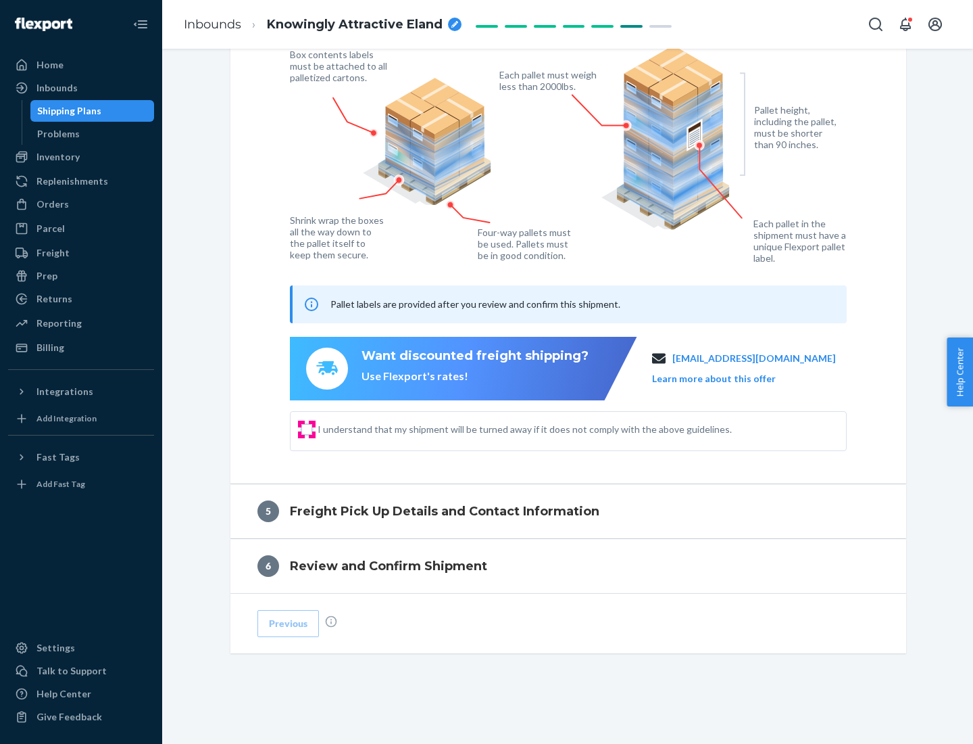
click at [307, 429] on input "I understand that my shipment will be turned away if it does not comply with th…" at bounding box center [306, 429] width 11 height 11
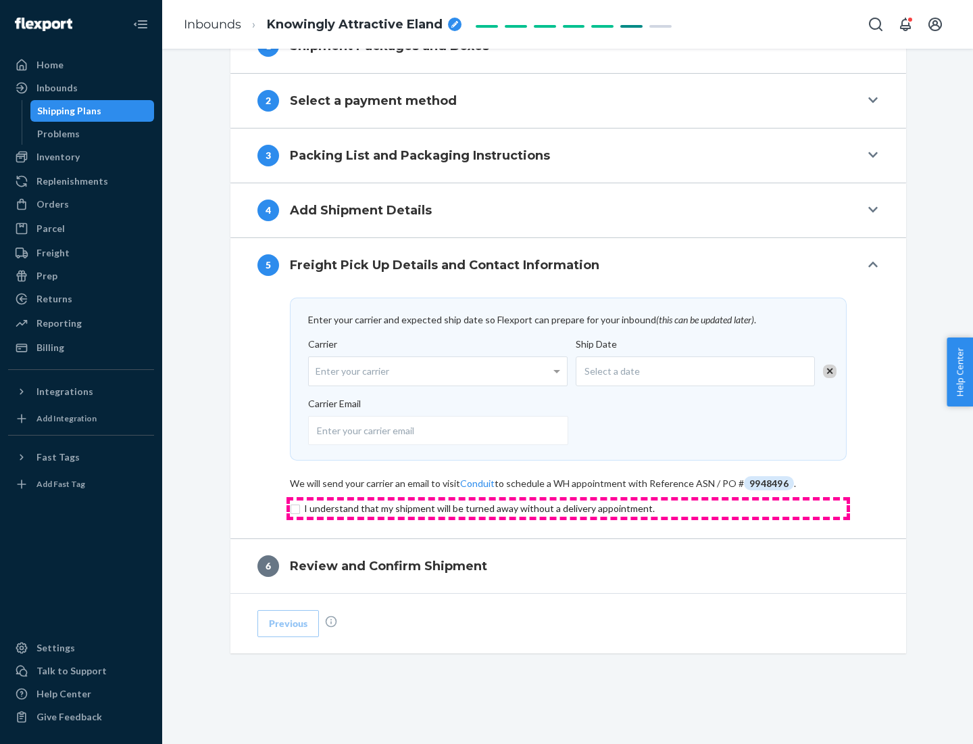
click at [569, 508] on input "checkbox" at bounding box center [568, 508] width 557 height 16
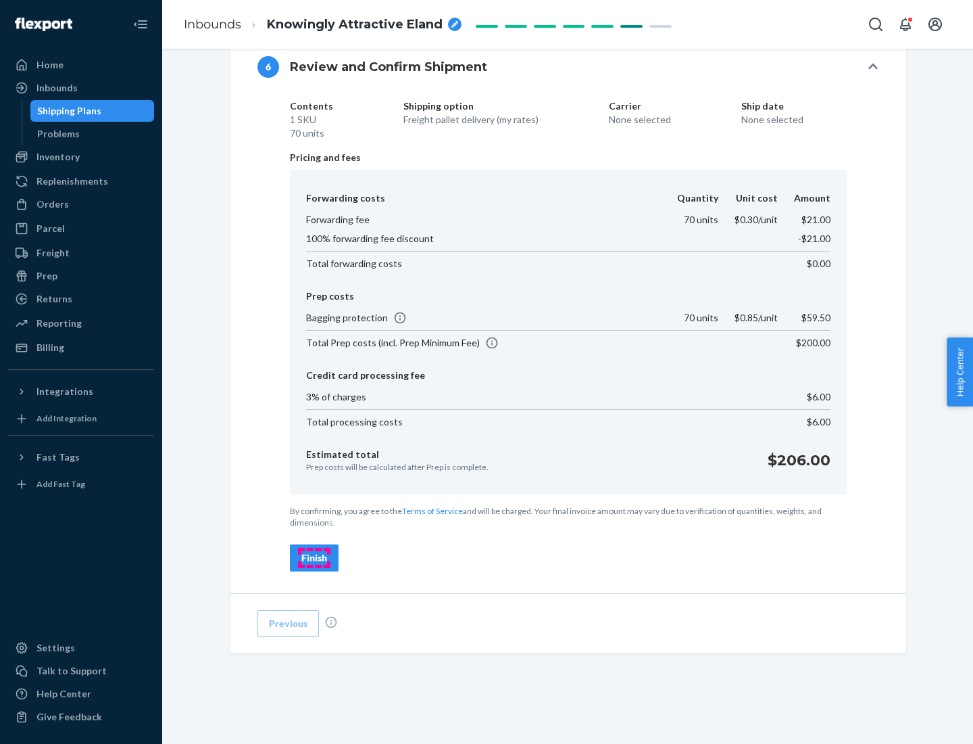
click at [314, 558] on div "Finish" at bounding box center [314, 558] width 26 height 14
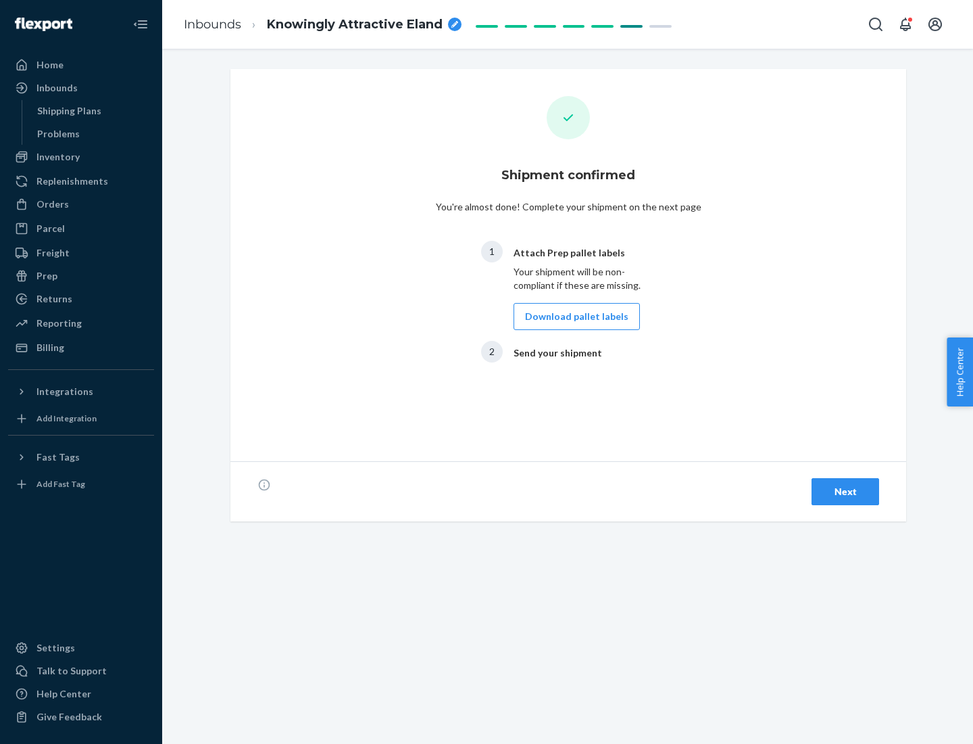
click at [573, 316] on button "Download pallet labels" at bounding box center [577, 316] width 126 height 27
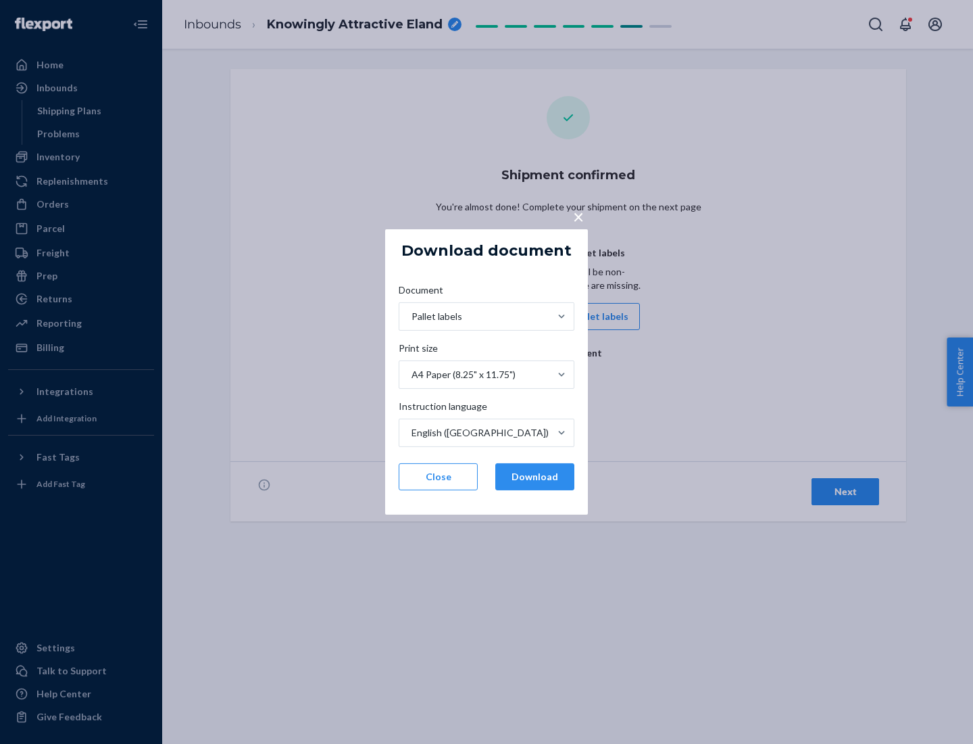
click at [535, 477] on button "Download" at bounding box center [535, 476] width 79 height 27
click at [578, 216] on span "×" at bounding box center [578, 216] width 11 height 23
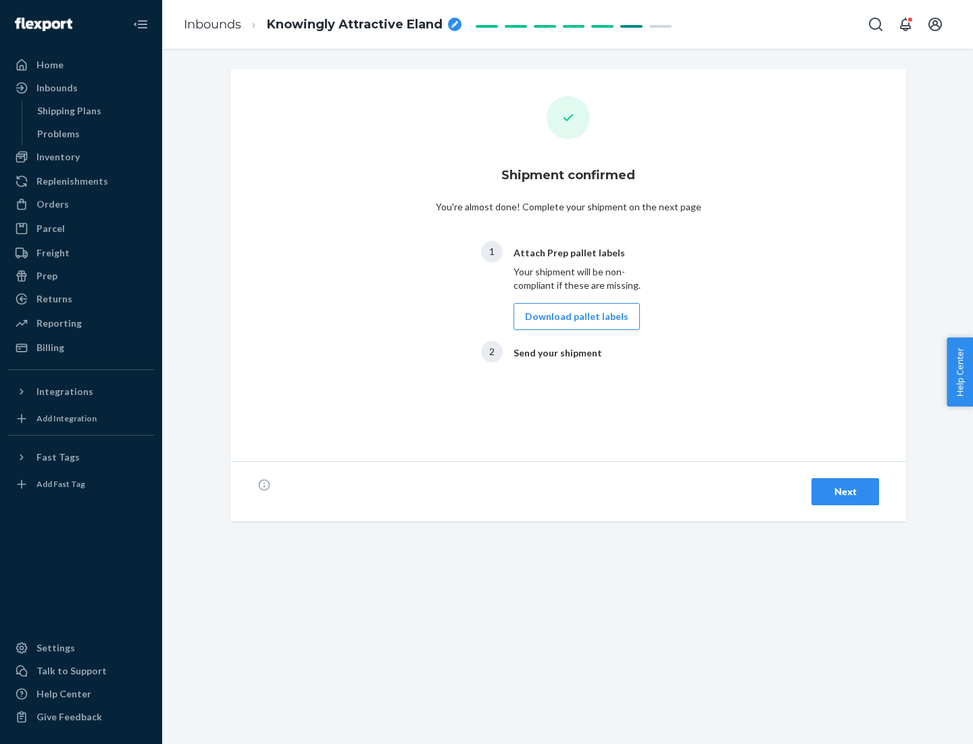
click at [846, 491] on div "Next" at bounding box center [845, 492] width 45 height 14
